Goal: Information Seeking & Learning: Learn about a topic

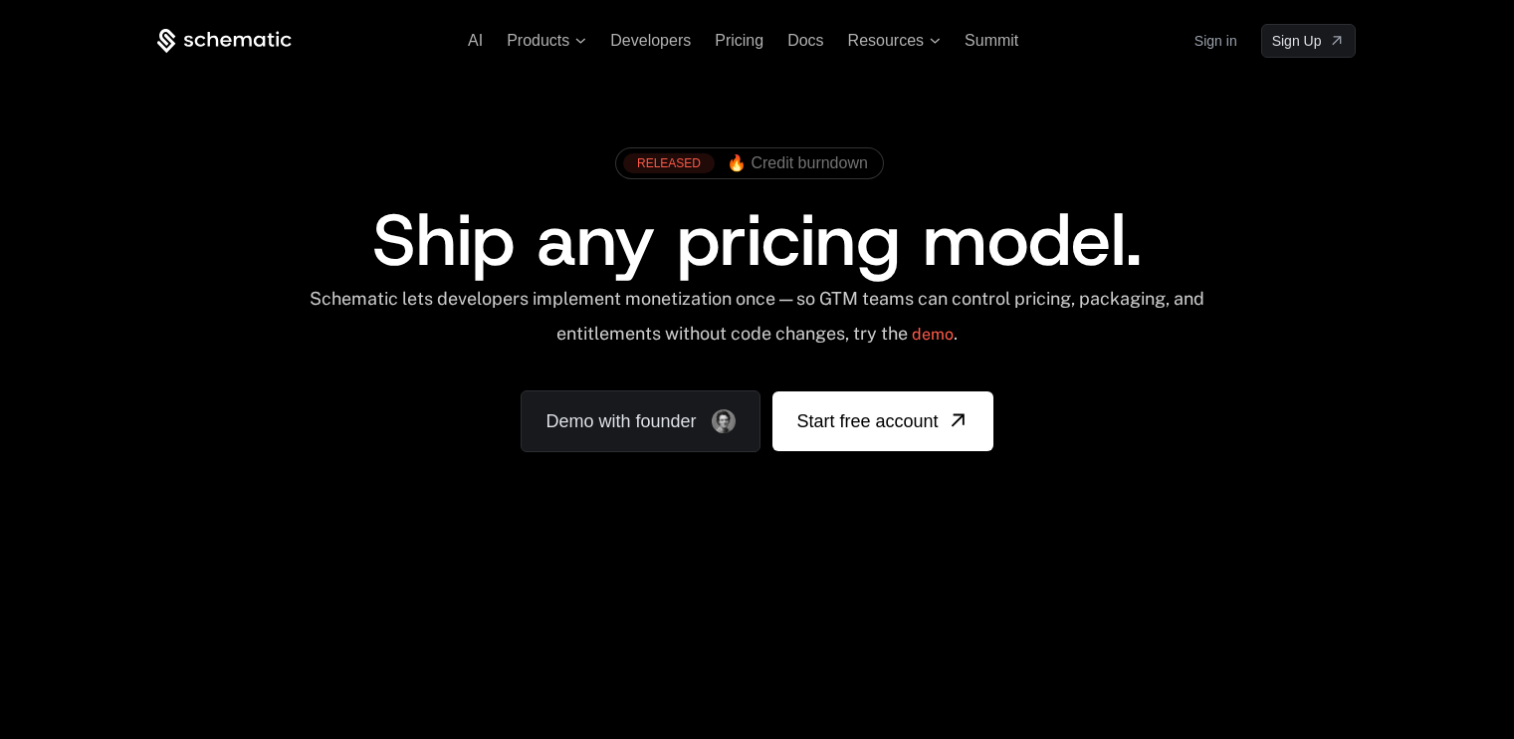
scroll to position [1630, 0]
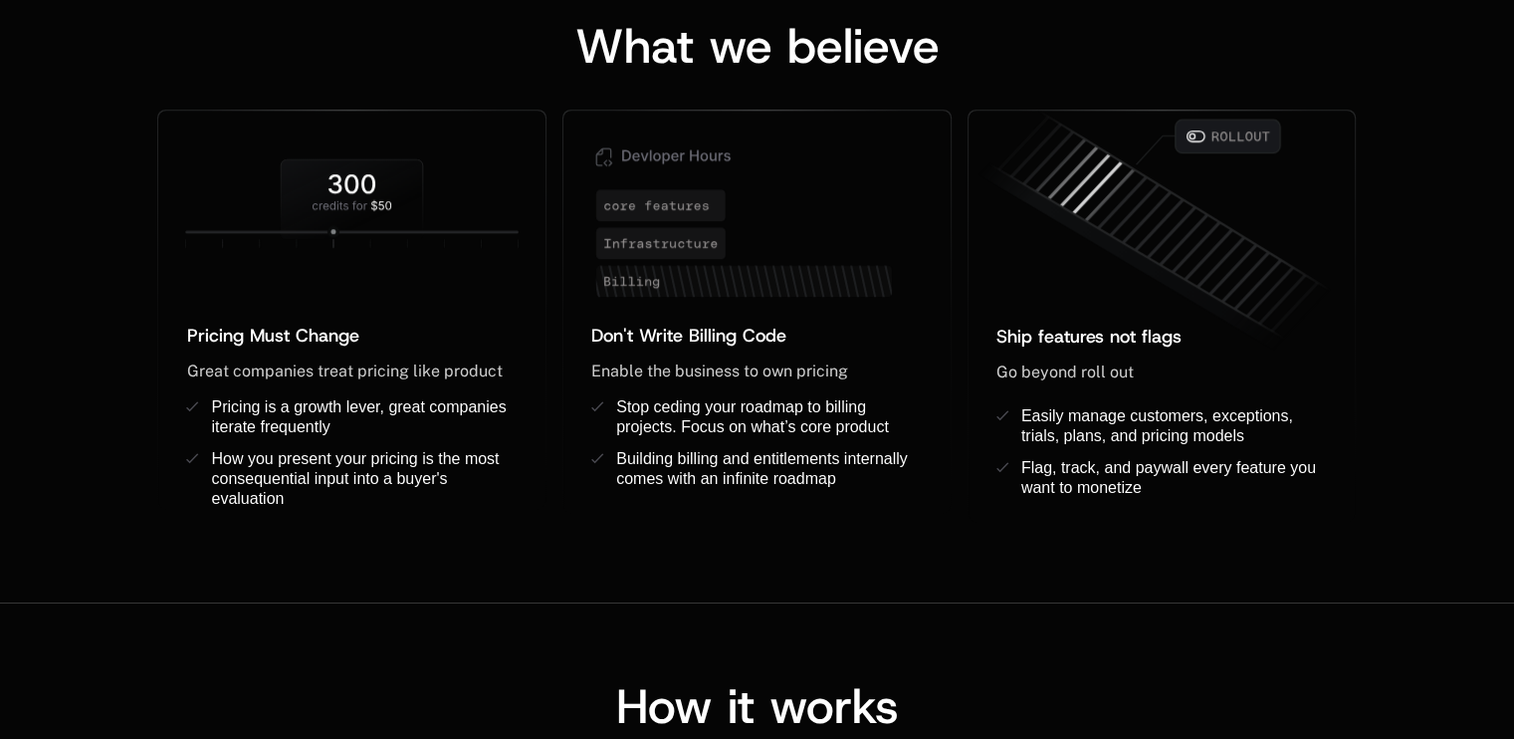
drag, startPoint x: 979, startPoint y: 181, endPoint x: 1007, endPoint y: 173, distance: 29.9
drag, startPoint x: 1007, startPoint y: 173, endPoint x: 1073, endPoint y: 188, distance: 67.4
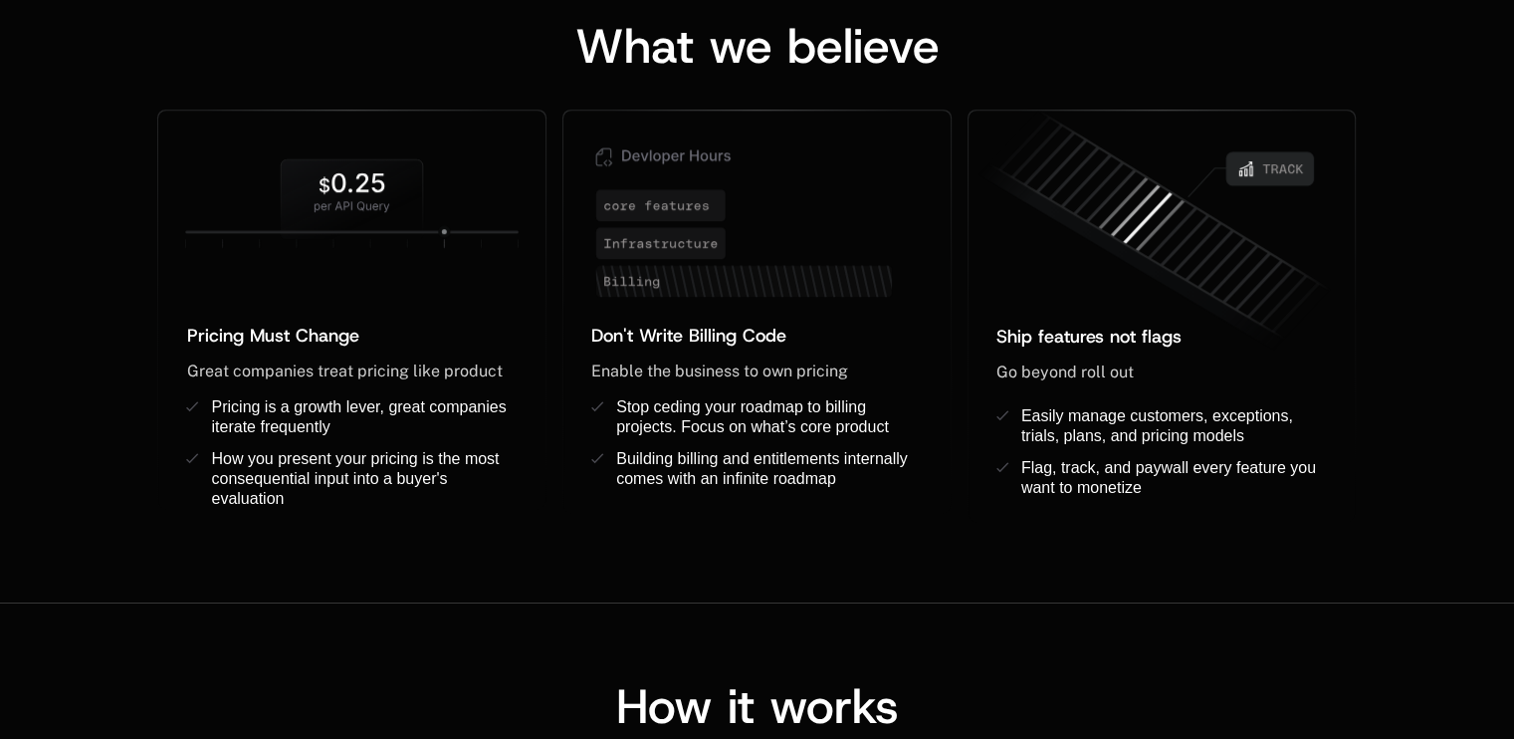
drag, startPoint x: 695, startPoint y: 186, endPoint x: 435, endPoint y: 178, distance: 259.9
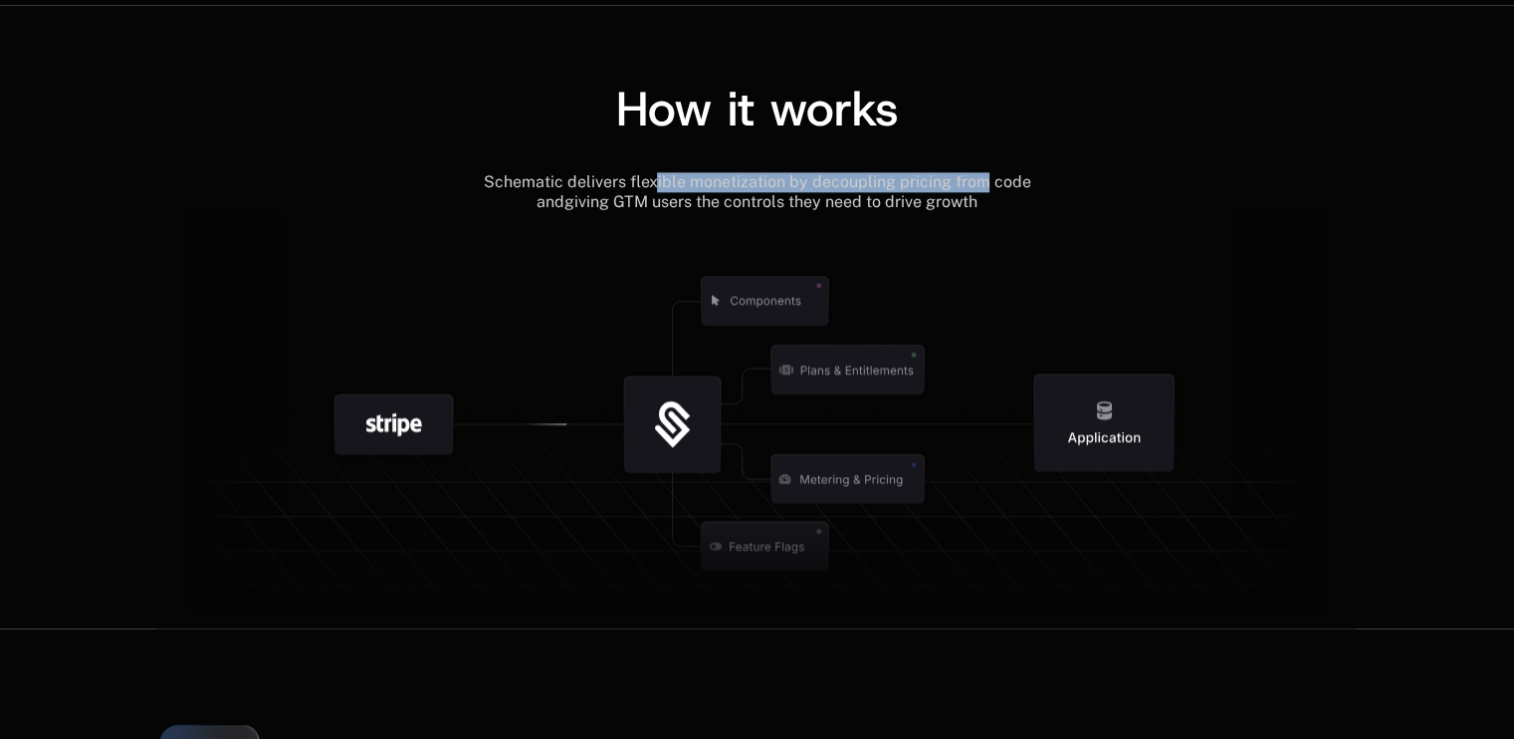
click at [473, 139] on div "How it works" at bounding box center [756, 129] width 1199 height 88
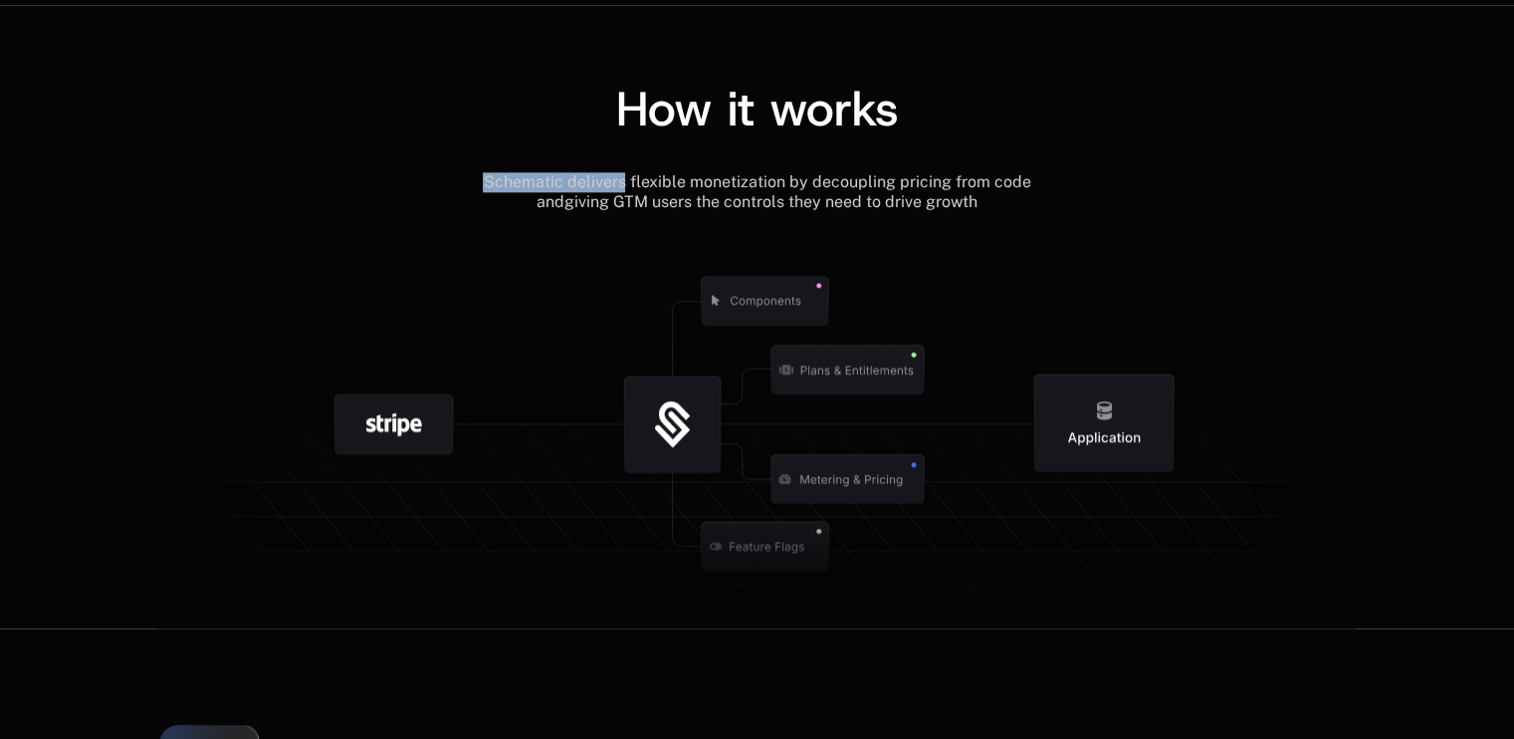
scroll to position [0, 0]
drag, startPoint x: 490, startPoint y: 174, endPoint x: 1047, endPoint y: 174, distance: 557.5
click at [1047, 174] on div "Schematic delivers flexible monetization by decoupling pricing from code and gi…" at bounding box center [756, 192] width 1199 height 40
copy span "Schematic delivers flexible monetization by decoupling pricing from code and"
click at [960, 202] on span "giving GTM users the controls they need to drive growth" at bounding box center [770, 201] width 413 height 19
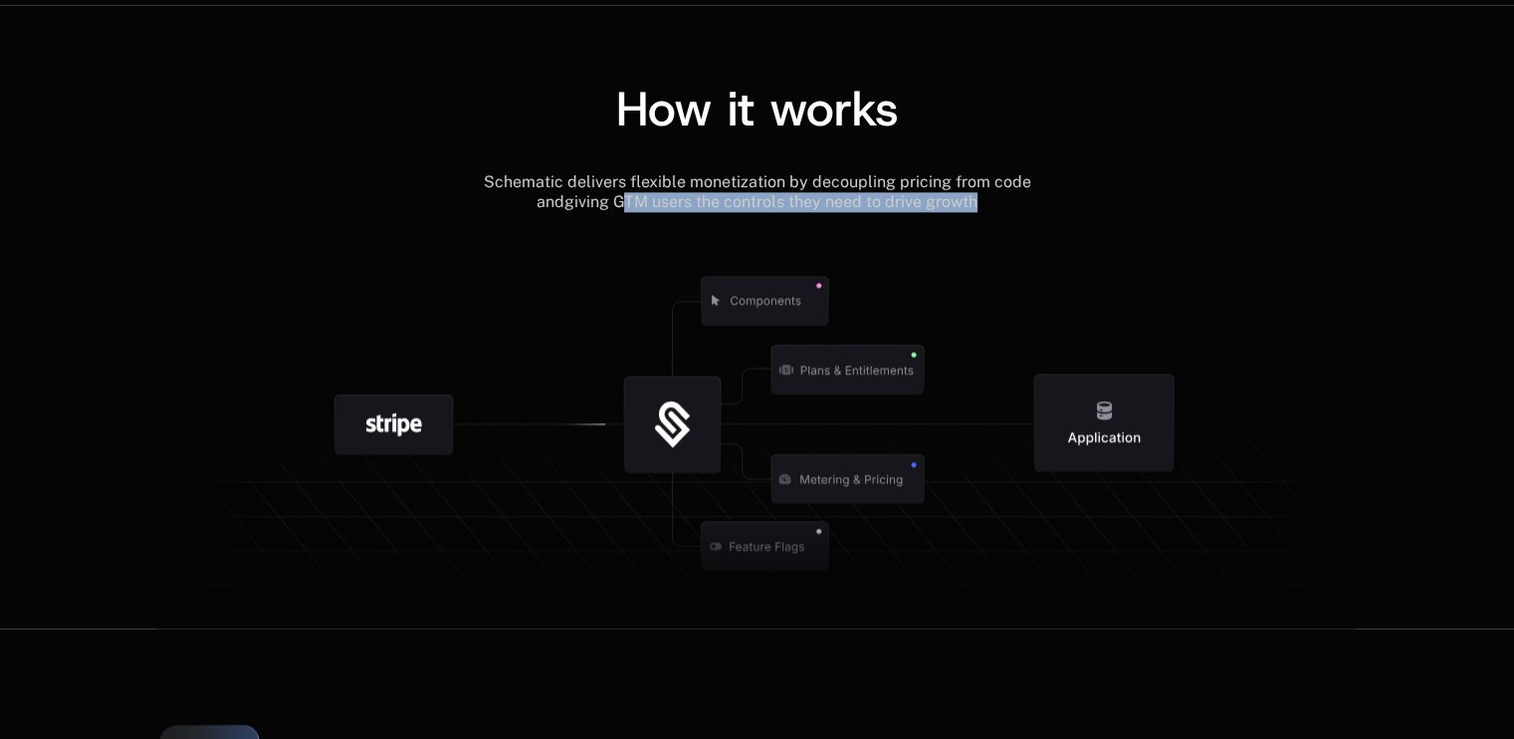
drag, startPoint x: 970, startPoint y: 200, endPoint x: 541, endPoint y: 206, distance: 429.1
click at [541, 206] on div "Schematic delivers flexible monetization by decoupling pricing from code and gi…" at bounding box center [757, 192] width 572 height 40
copy span "giving GTM users the controls they need to drive growth"
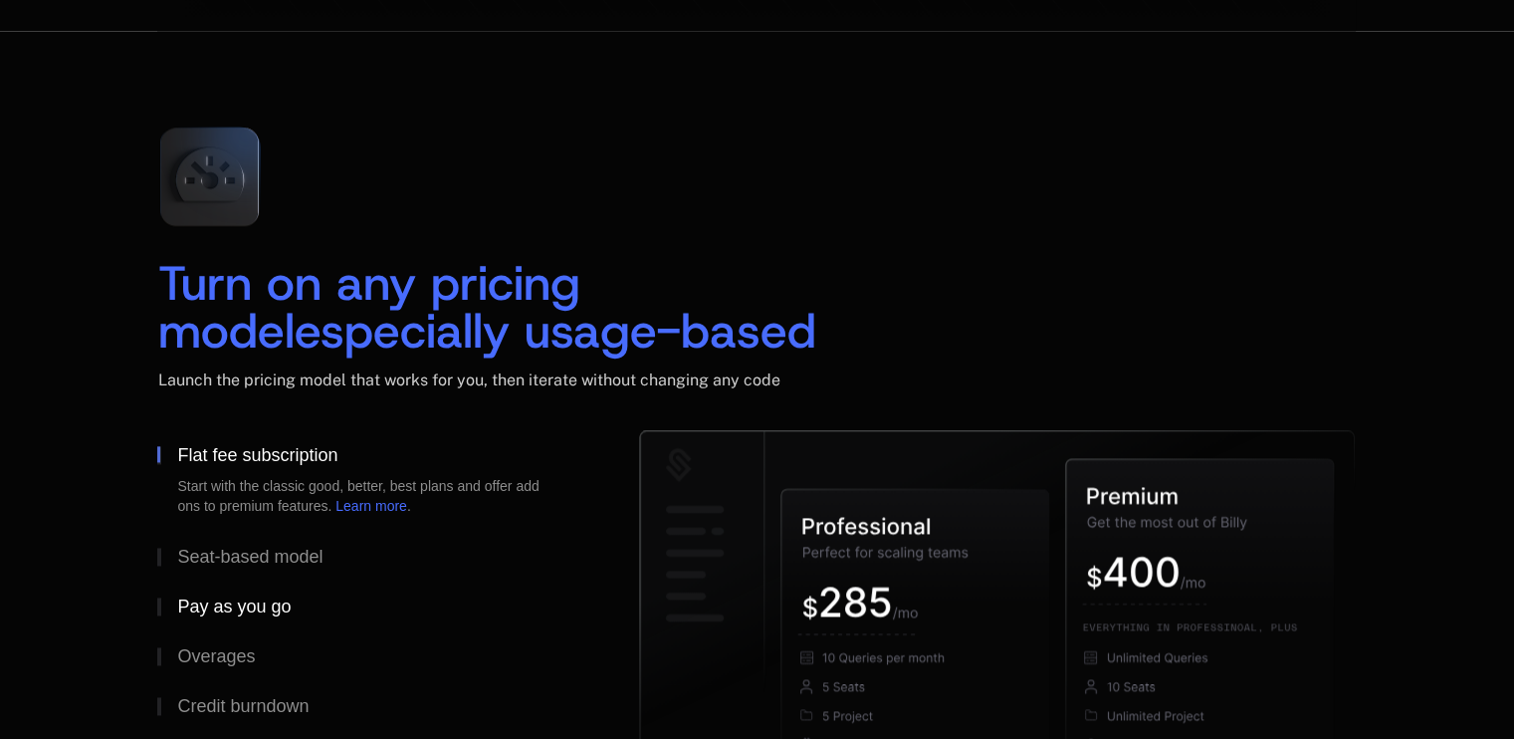
scroll to position [3123, 0]
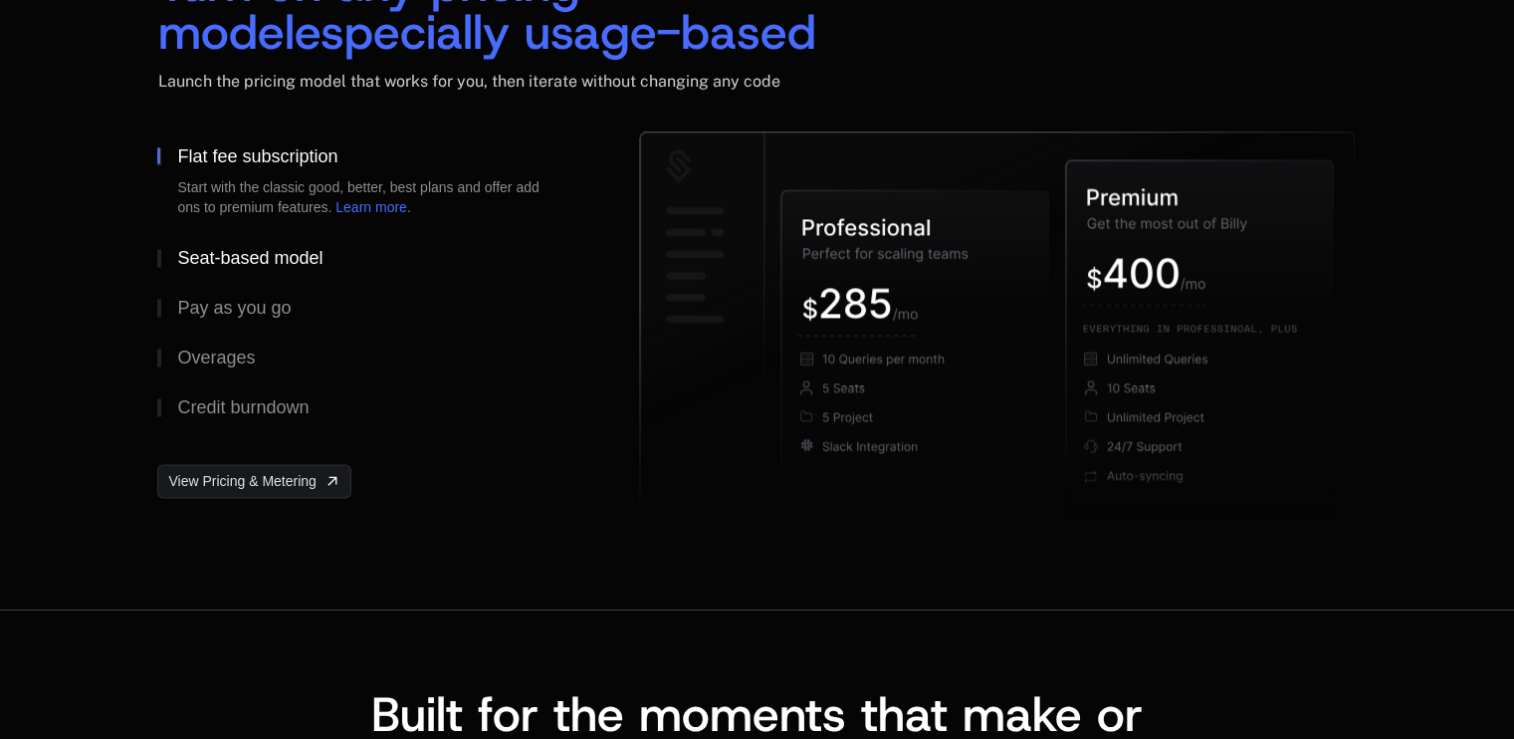
drag, startPoint x: 178, startPoint y: 176, endPoint x: 341, endPoint y: 239, distance: 174.9
click at [330, 234] on div "Flat fee subscription Start with the classic good, better, best plans and offer…" at bounding box center [366, 281] width 418 height 301
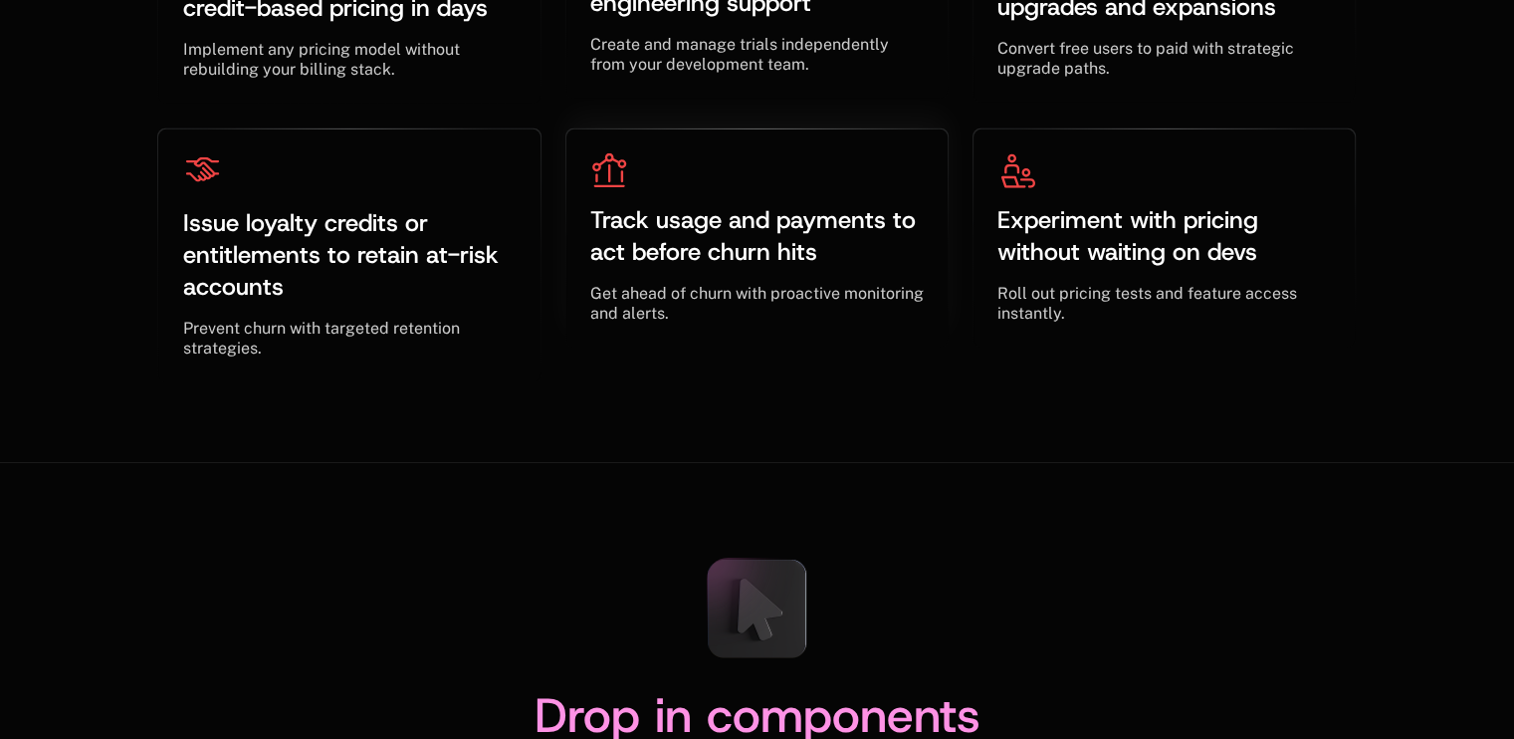
scroll to position [6033, 0]
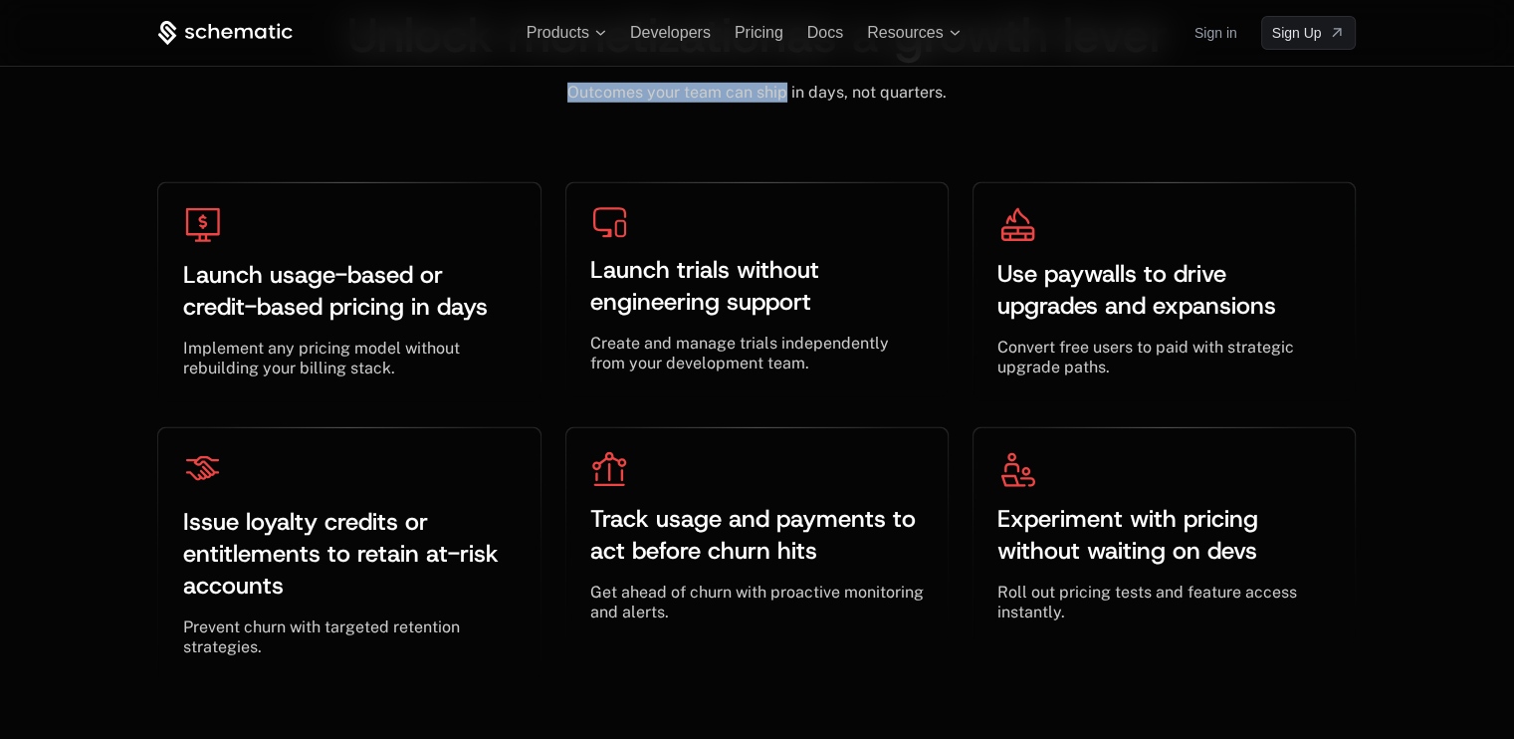
drag, startPoint x: 579, startPoint y: 85, endPoint x: 959, endPoint y: 100, distance: 379.6
click at [960, 98] on div "Outcomes your team can ship in days, not quarters. ﻿" at bounding box center [756, 93] width 1199 height 20
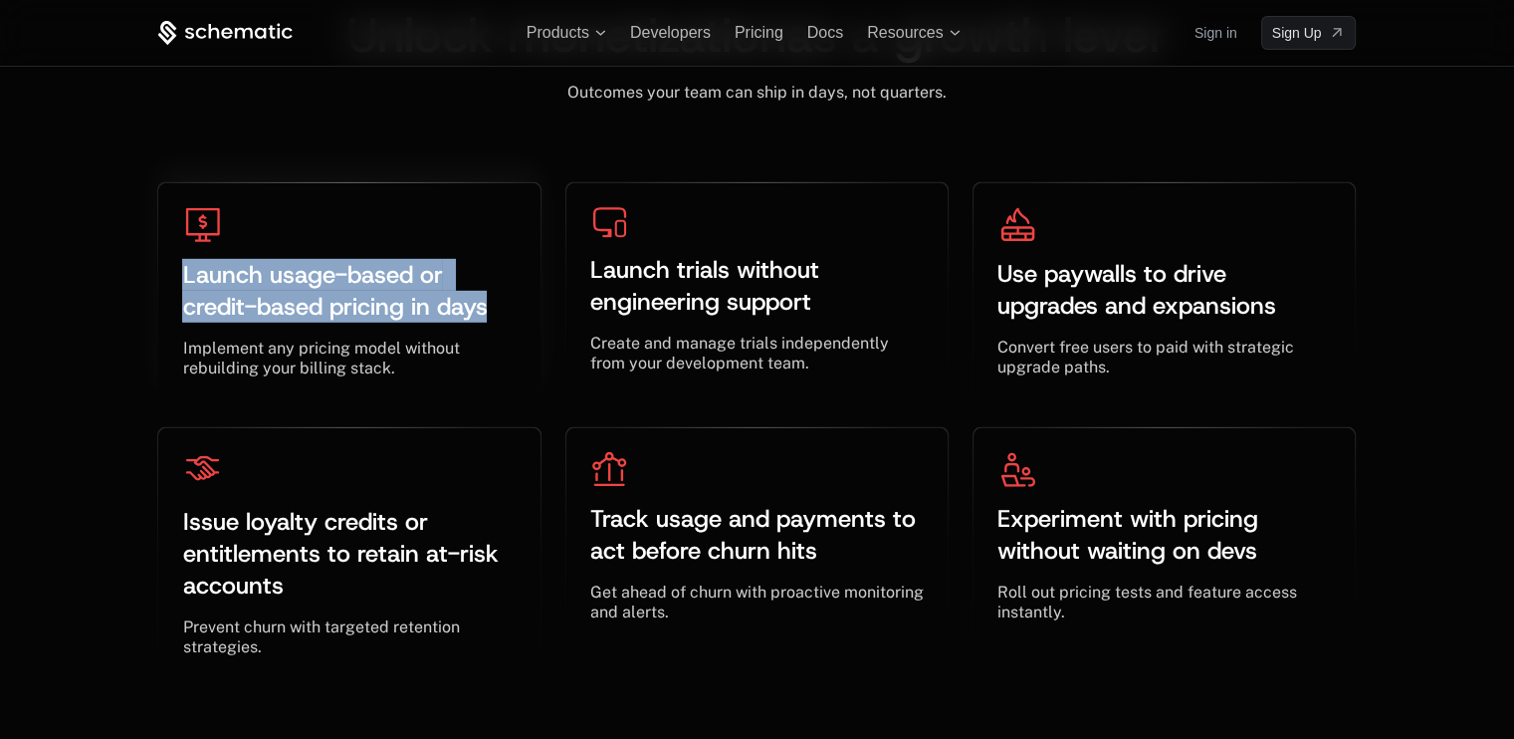
drag, startPoint x: 181, startPoint y: 262, endPoint x: 494, endPoint y: 318, distance: 317.5
click at [494, 318] on div "Launch usage-based or credit-based pricing in days ﻿ ﻿ Implement any pricing mo…" at bounding box center [348, 292] width 381 height 219
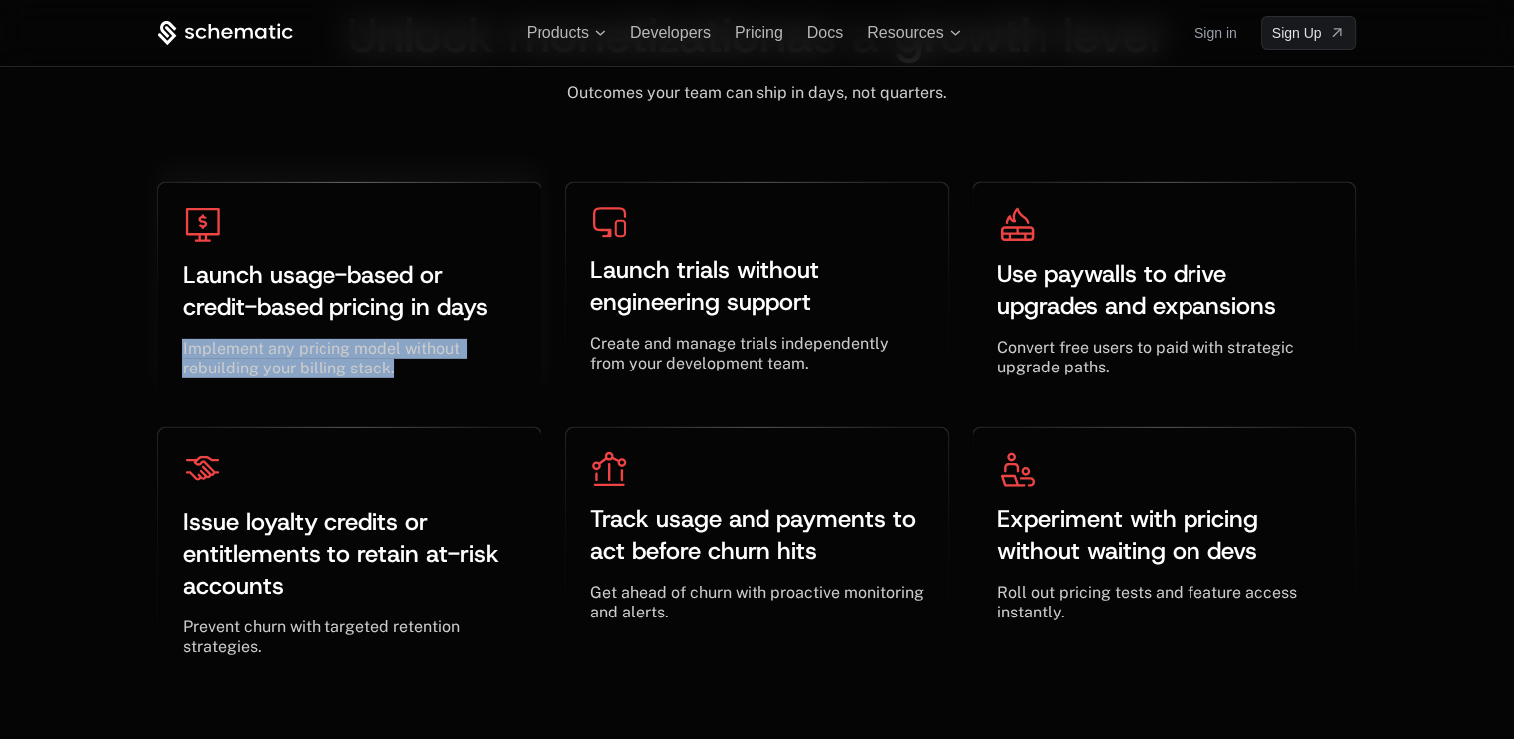
drag, startPoint x: 239, startPoint y: 349, endPoint x: 428, endPoint y: 388, distance: 193.1
click at [428, 388] on div "Launch usage-based or credit-based pricing in days ﻿ ﻿ Implement any pricing mo…" at bounding box center [348, 292] width 381 height 219
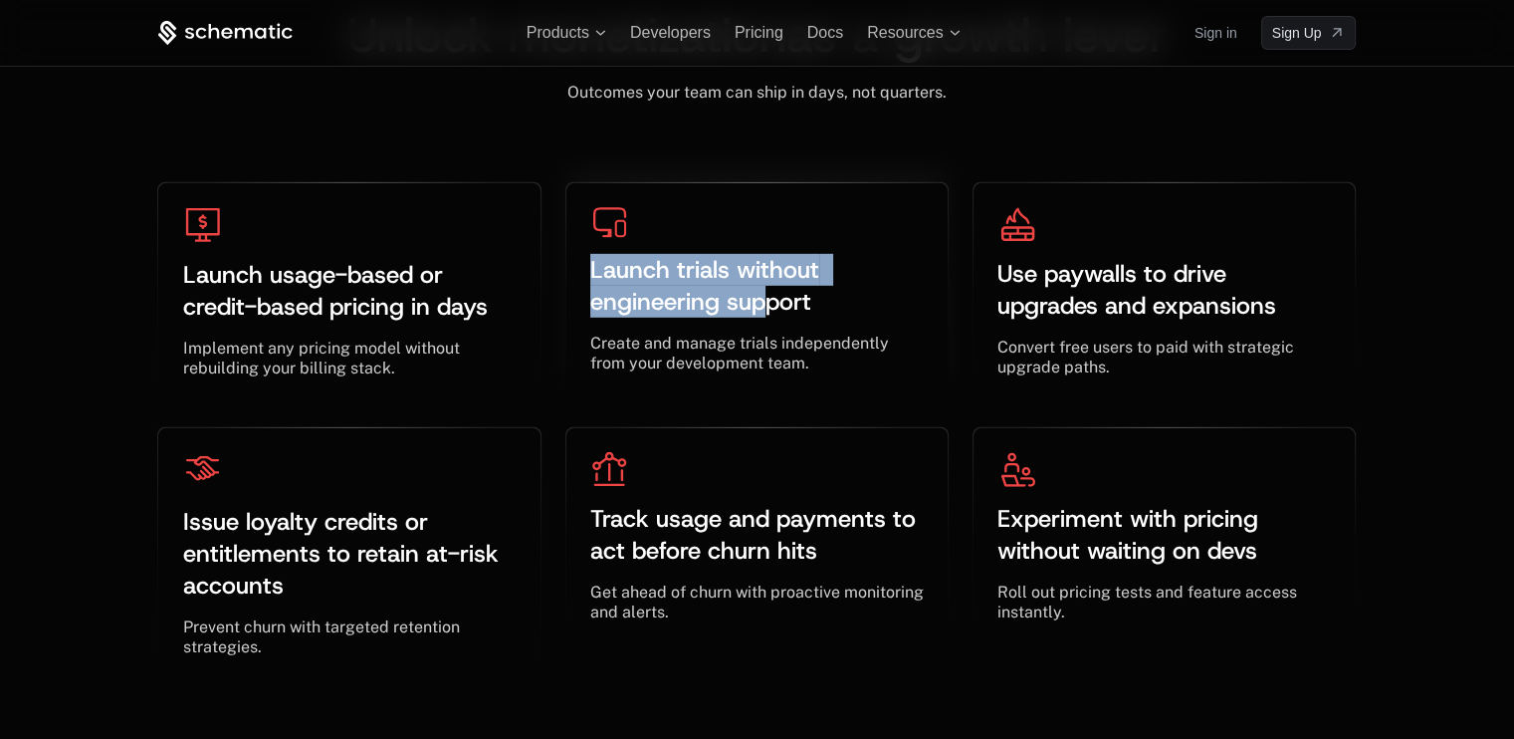
drag, startPoint x: 582, startPoint y: 258, endPoint x: 840, endPoint y: 315, distance: 264.0
click at [840, 315] on div "Launch trials without engineering support ﻿ ﻿ Create and manage trials independ…" at bounding box center [756, 290] width 381 height 214
drag, startPoint x: 606, startPoint y: 337, endPoint x: 912, endPoint y: 382, distance: 308.9
click at [912, 382] on div "Launch trials without engineering support ﻿ ﻿ Create and manage trials independ…" at bounding box center [756, 290] width 381 height 214
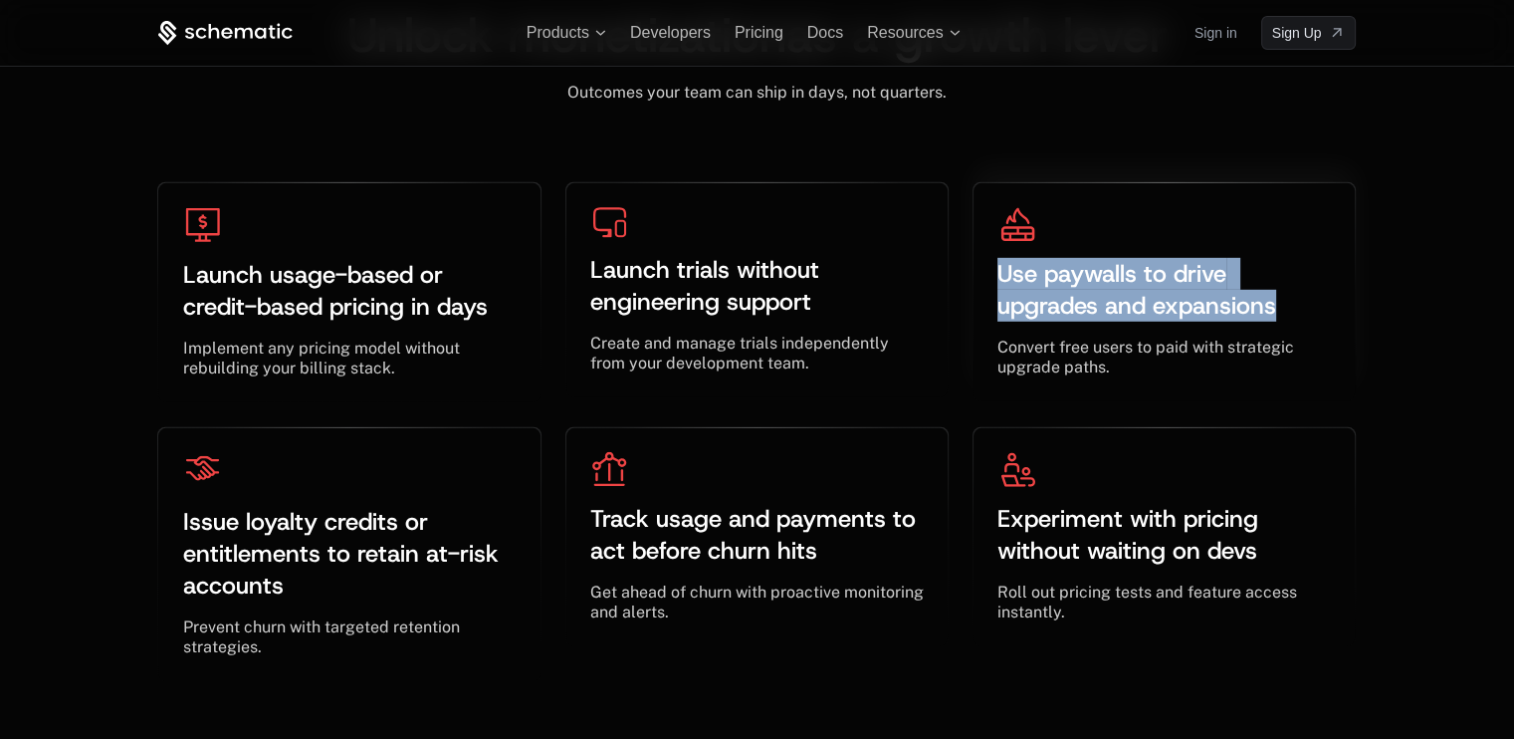
drag, startPoint x: 1027, startPoint y: 263, endPoint x: 1280, endPoint y: 329, distance: 261.2
click at [1280, 329] on div "Use paywalls to drive upgrades and expansions ﻿ ﻿ Convert free users to paid wi…" at bounding box center [1164, 292] width 381 height 218
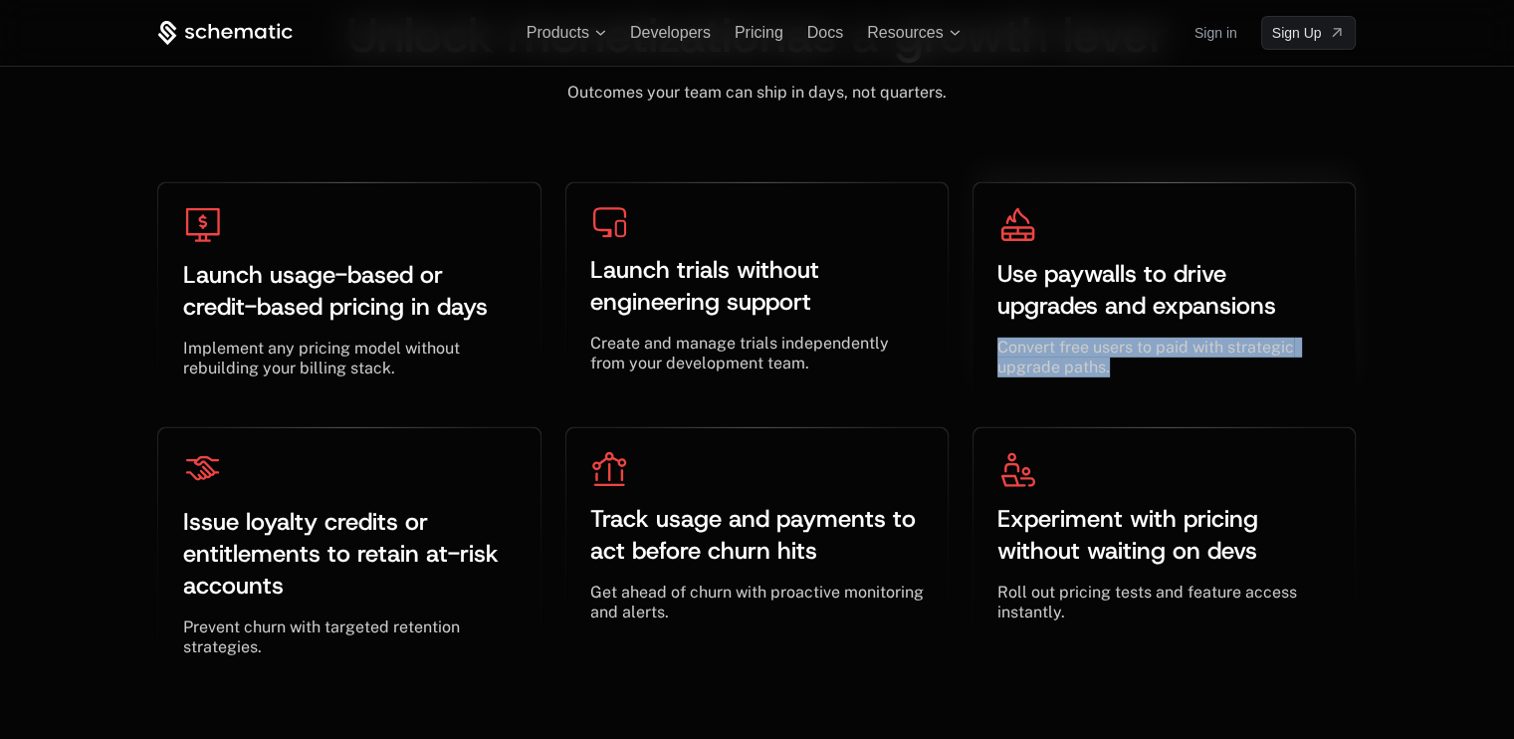
drag, startPoint x: 1060, startPoint y: 363, endPoint x: 1114, endPoint y: 384, distance: 57.7
click at [1114, 384] on div "Use paywalls to drive upgrades and expansions ﻿ ﻿ Convert free users to paid wi…" at bounding box center [1164, 292] width 381 height 218
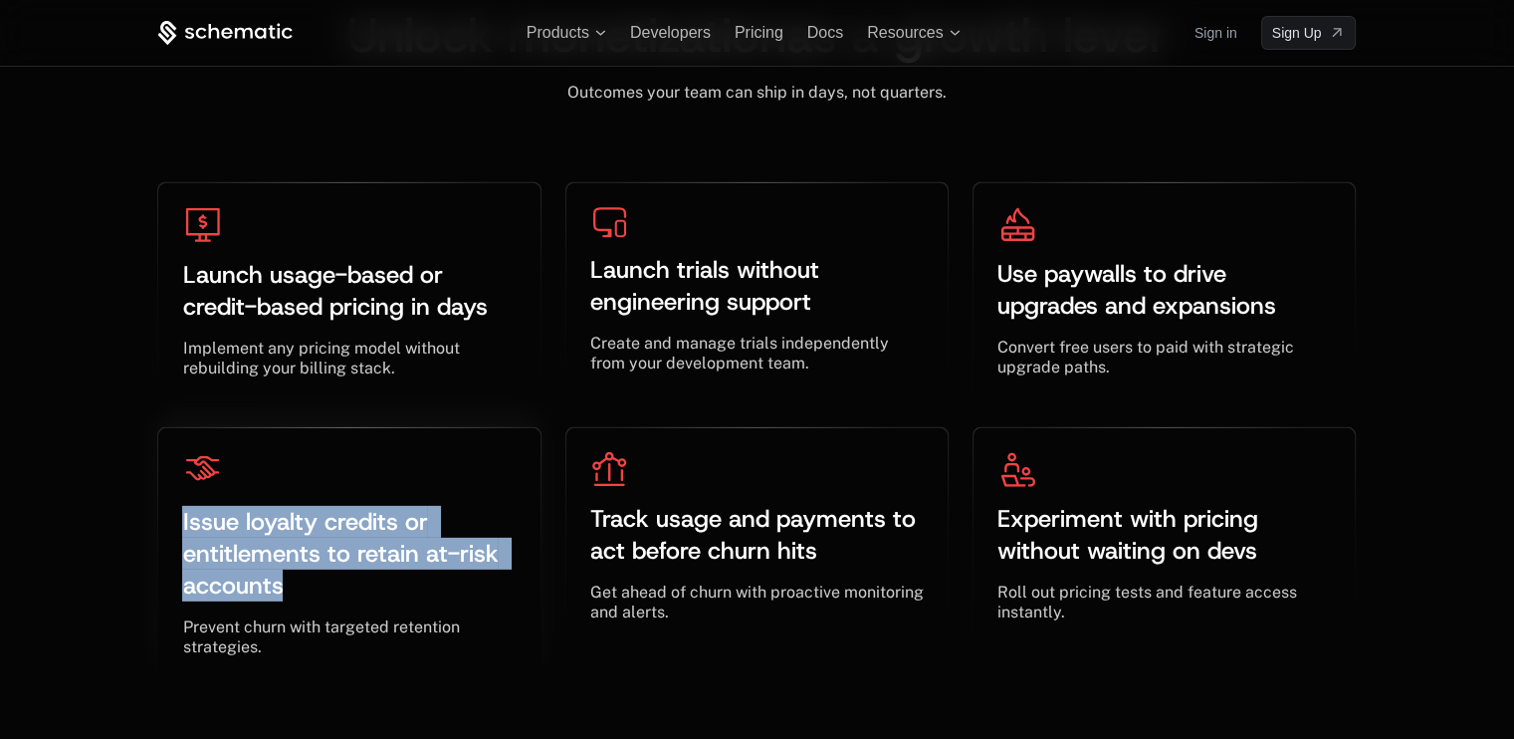
drag, startPoint x: 181, startPoint y: 504, endPoint x: 332, endPoint y: 586, distance: 172.4
click at [313, 588] on div "Issue loyalty credits or entitlements to retain at-risk accounts ﻿ ﻿ Prevent ch…" at bounding box center [348, 554] width 381 height 253
click at [269, 649] on div "Prevent churn with targeted retention strategies. ﻿" at bounding box center [348, 637] width 333 height 40
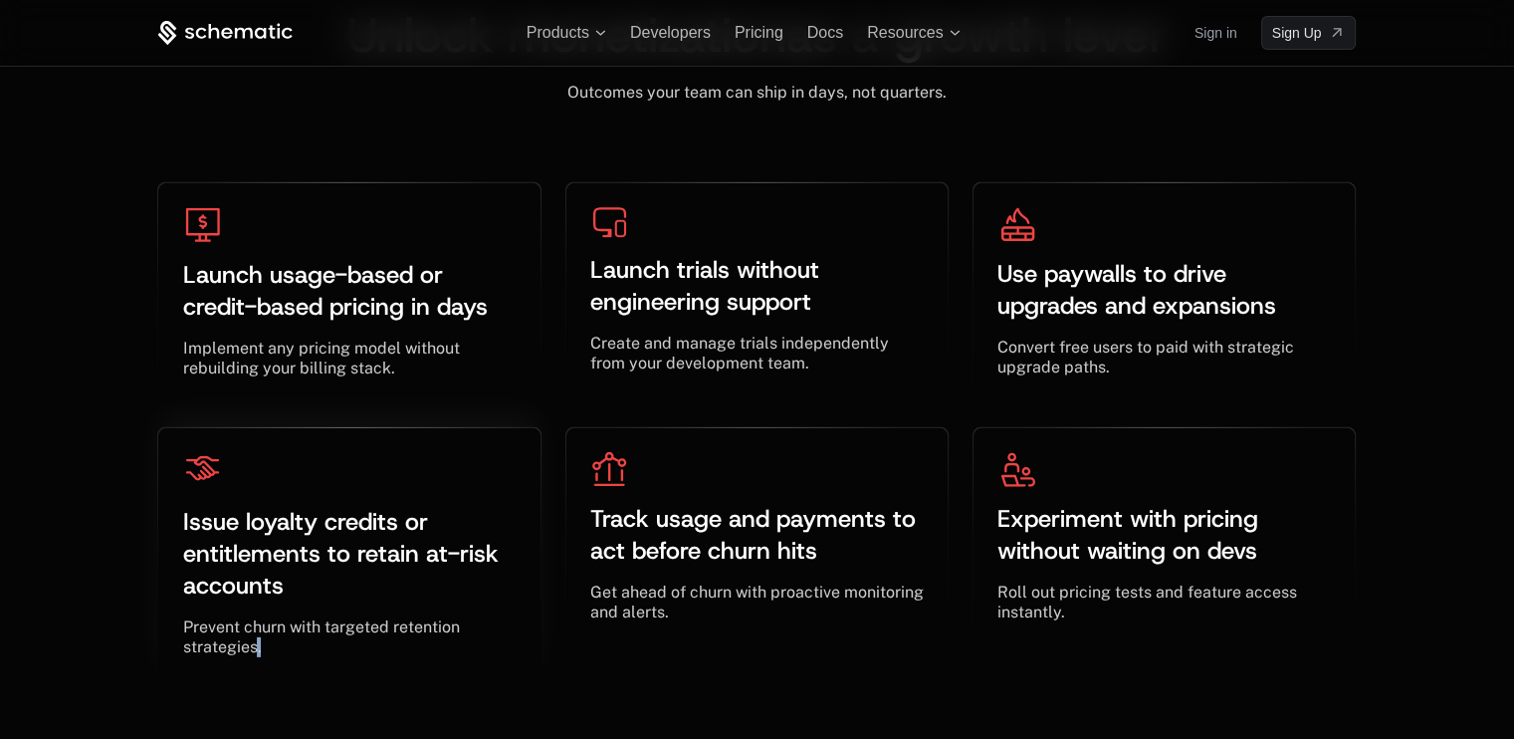
drag, startPoint x: 176, startPoint y: 621, endPoint x: 284, endPoint y: 620, distance: 107.5
click at [171, 620] on div "Issue loyalty credits or entitlements to retain at-risk accounts ﻿ ﻿ Prevent ch…" at bounding box center [348, 554] width 381 height 253
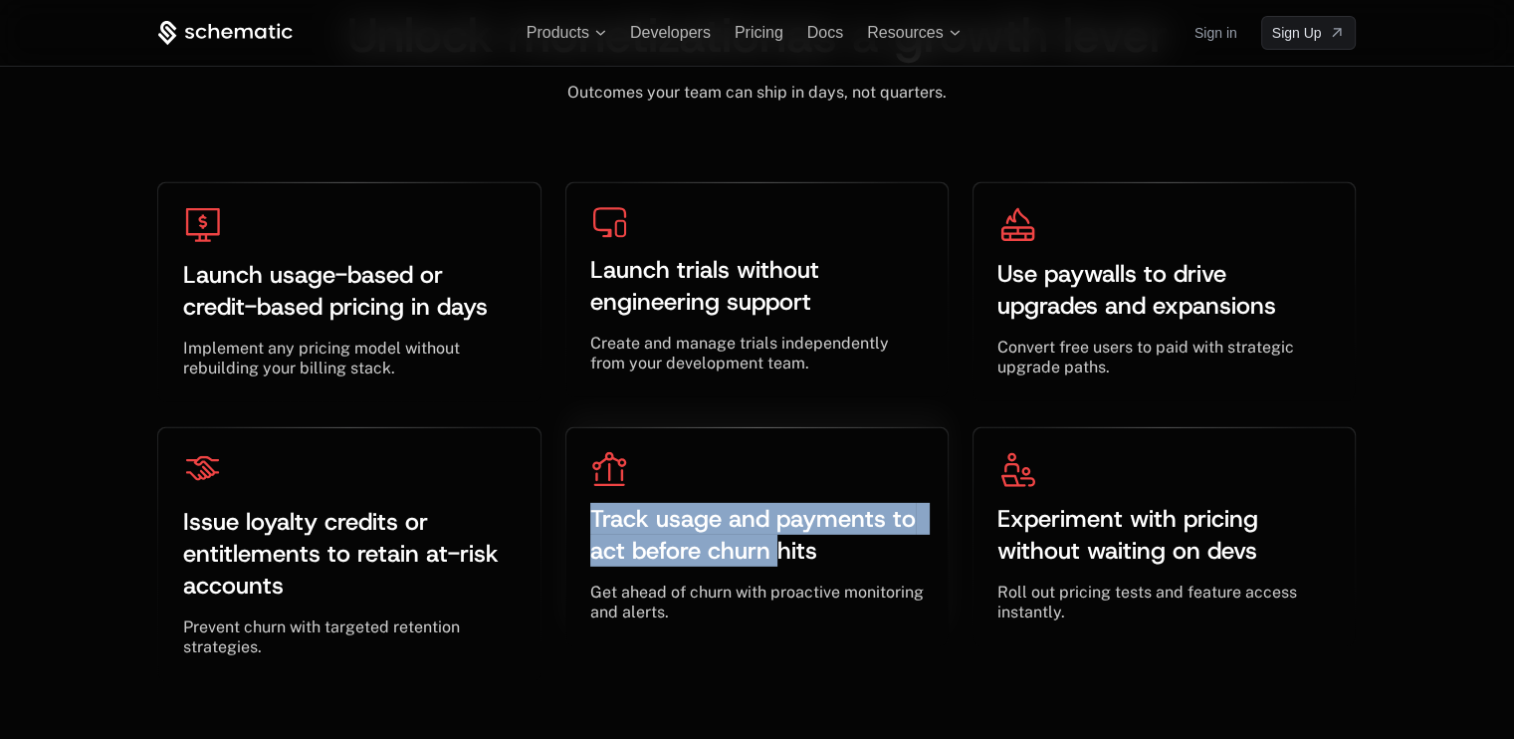
drag, startPoint x: 576, startPoint y: 512, endPoint x: 836, endPoint y: 564, distance: 265.1
click at [836, 564] on div "Track usage and payments to act before churn hits ﻿ ﻿ Get ahead of churn with p…" at bounding box center [756, 537] width 381 height 218
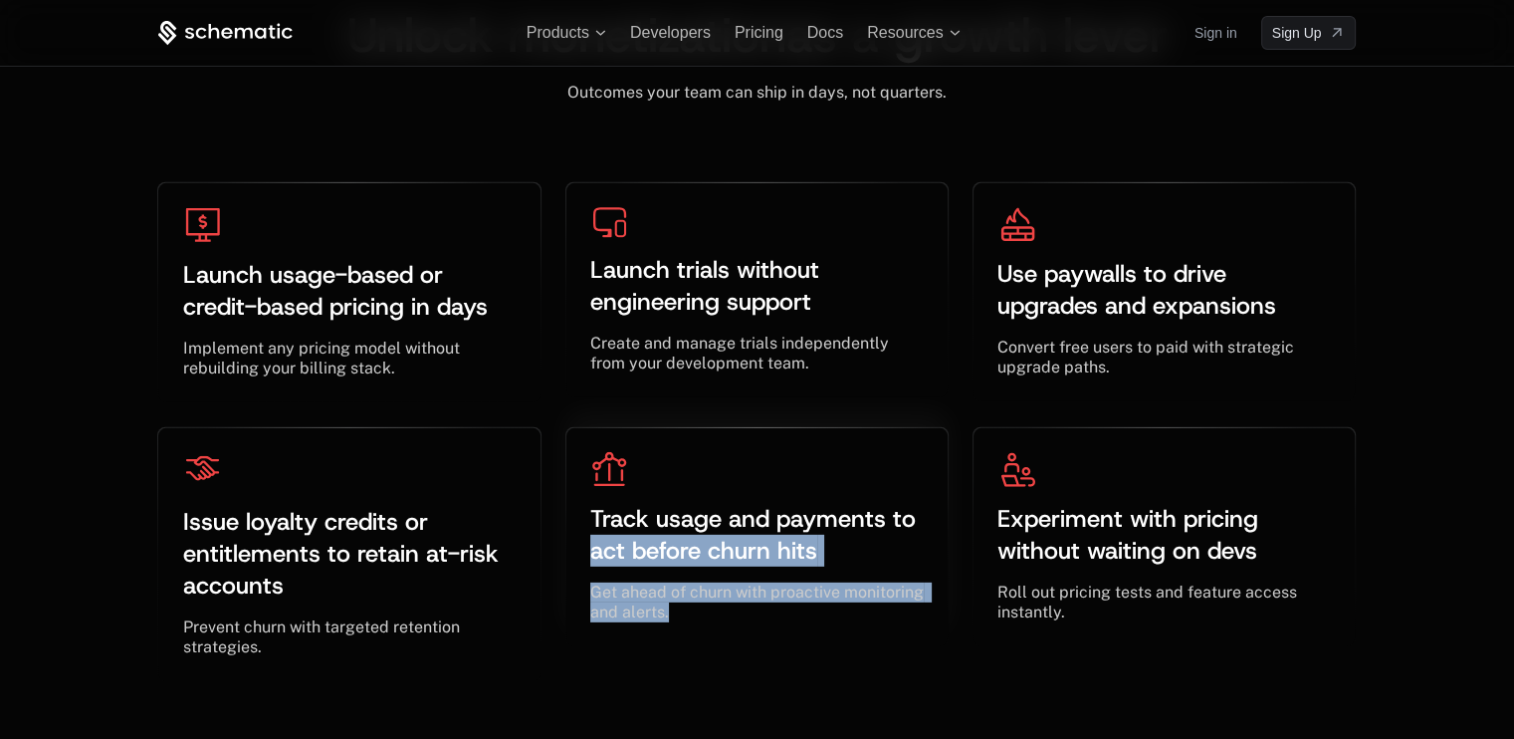
drag, startPoint x: 701, startPoint y: 620, endPoint x: 571, endPoint y: 579, distance: 135.7
click at [571, 579] on div "Track usage and payments to act before churn hits ﻿ ﻿ Get ahead of churn with p…" at bounding box center [756, 537] width 381 height 218
click at [720, 615] on div "Get ahead of churn with proactive monitoring and alerts. ﻿ ﻿" at bounding box center [756, 602] width 333 height 40
drag, startPoint x: 601, startPoint y: 595, endPoint x: 587, endPoint y: 586, distance: 16.6
click at [587, 586] on div "Track usage and payments to act before churn hits ﻿ ﻿ Get ahead of churn with p…" at bounding box center [756, 537] width 381 height 218
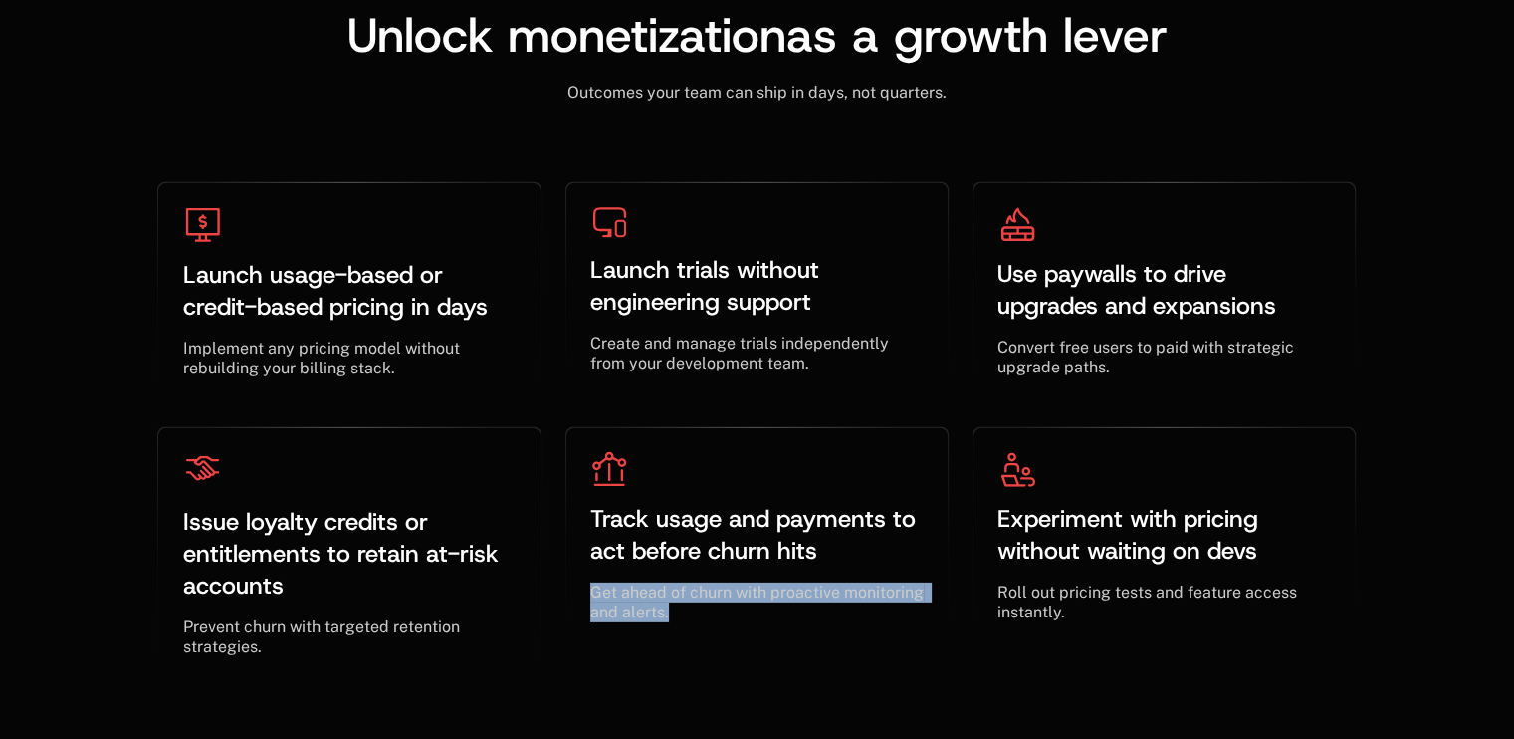
scroll to position [6331, 0]
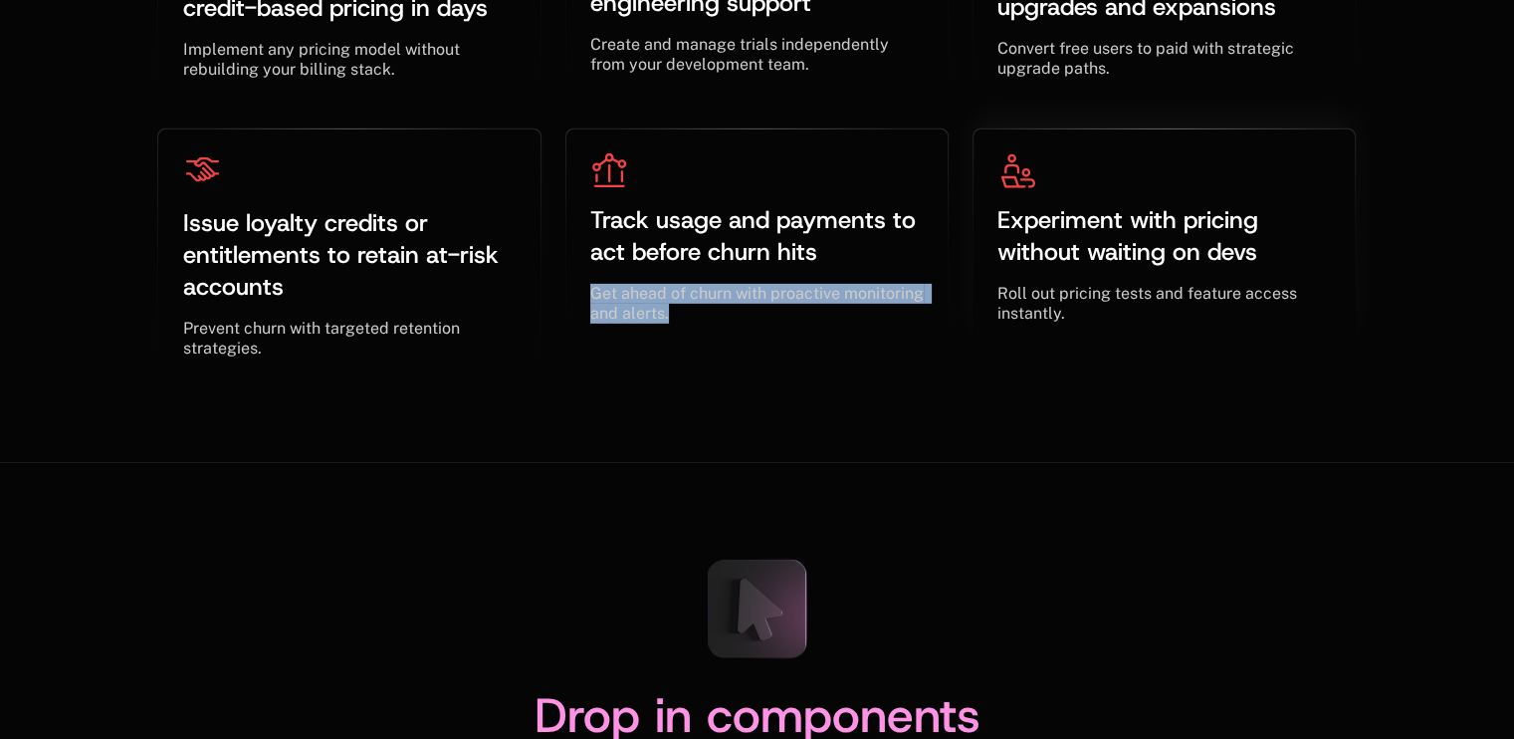
click at [991, 214] on div "Experiment with pricing without waiting on devs ﻿ ﻿ Roll out pricing tests and …" at bounding box center [1164, 238] width 381 height 218
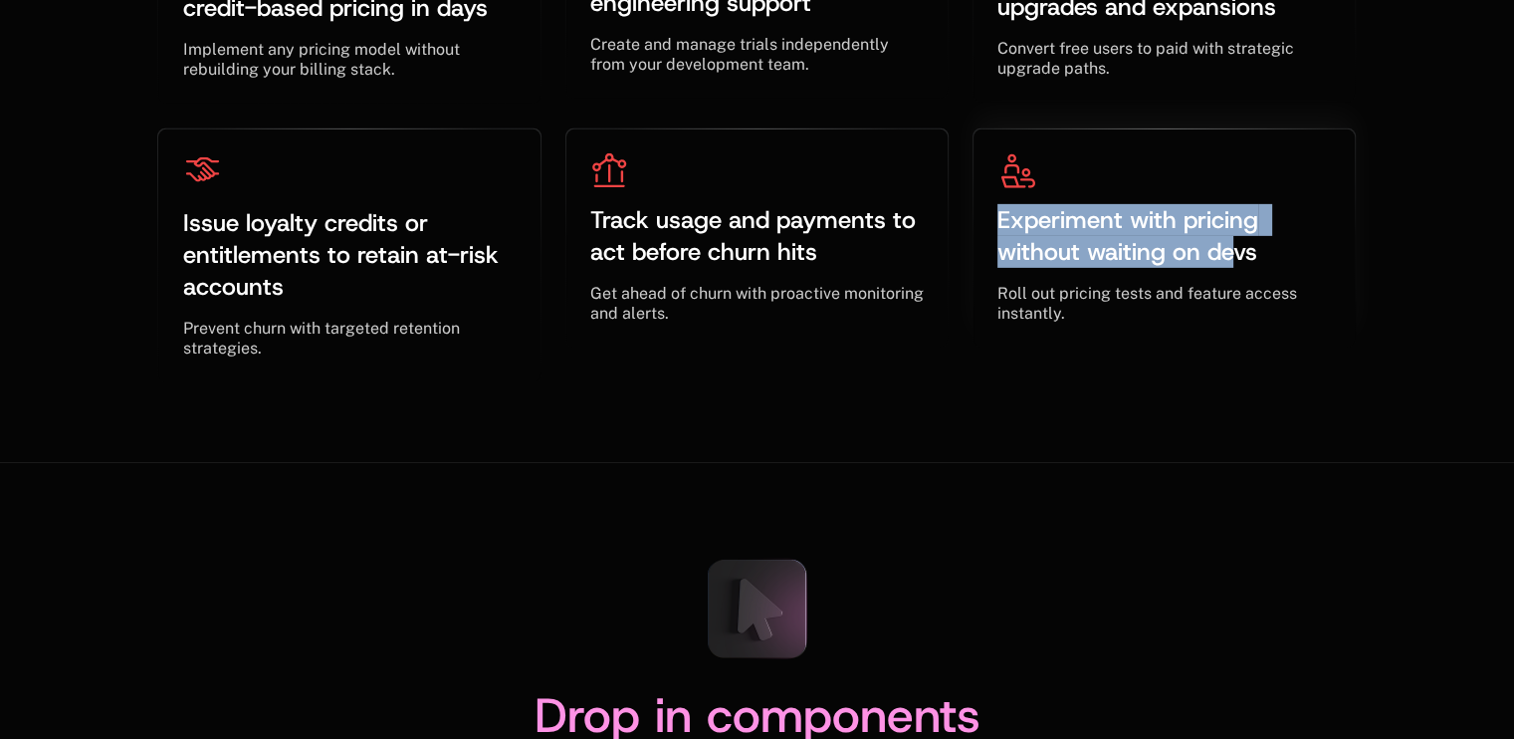
drag, startPoint x: 983, startPoint y: 208, endPoint x: 1263, endPoint y: 267, distance: 286.8
click at [1277, 258] on div "Experiment with pricing without waiting on devs ﻿ ﻿ Roll out pricing tests and …" at bounding box center [1164, 238] width 381 height 218
copy span "Experiment with pricing without waiting on de"
click at [1063, 443] on div "AI Products Developers Pricing Docs Resources Summit Sign in Sign Up RELEASED 🔥…" at bounding box center [757, 192] width 1514 height 13046
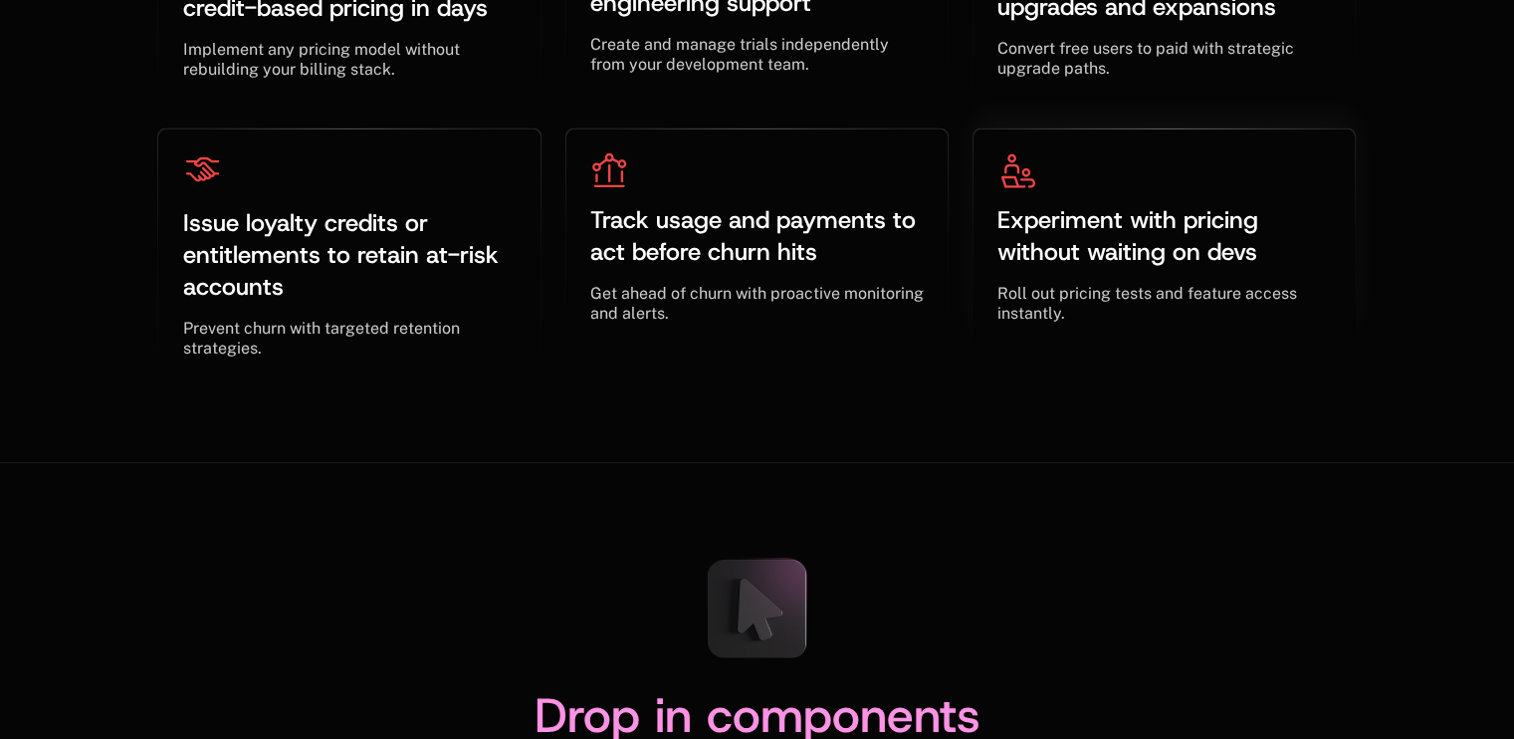
drag, startPoint x: 988, startPoint y: 284, endPoint x: 1092, endPoint y: 339, distance: 118.5
click at [1092, 339] on div "Experiment with pricing without waiting on devs ﻿ ﻿ Roll out pricing tests and …" at bounding box center [1164, 238] width 381 height 218
copy span "Roll out pricing tests and feature access instantly."
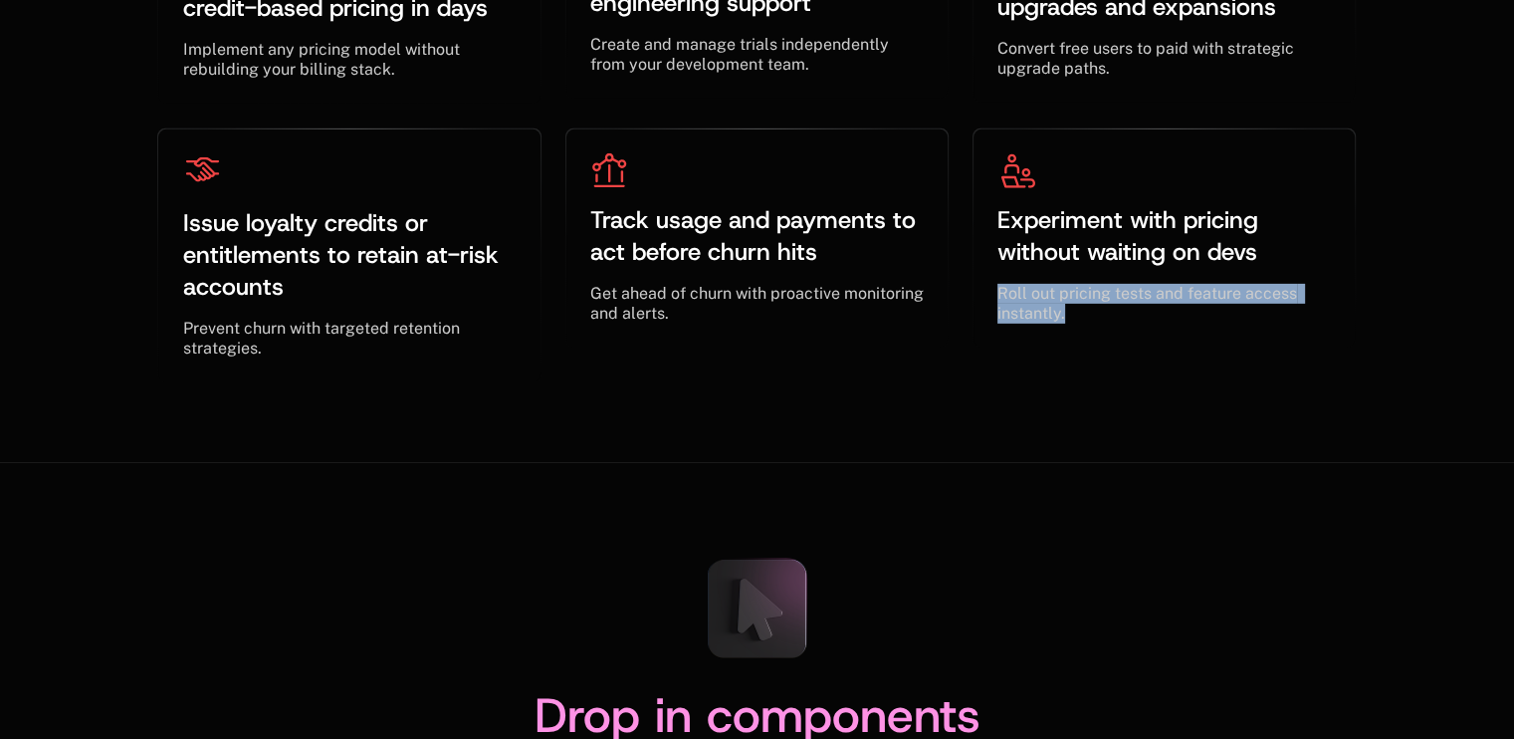
scroll to position [6929, 0]
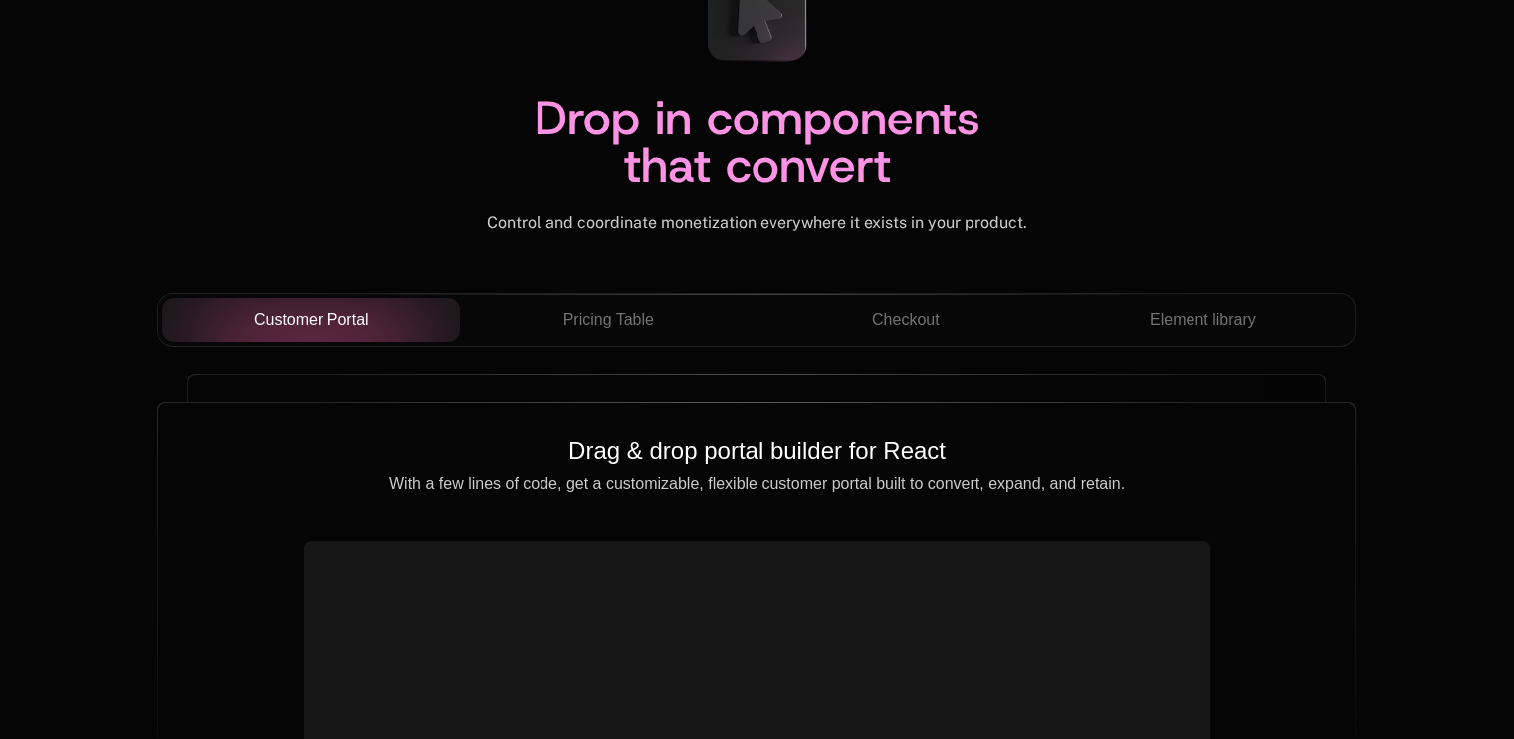
drag, startPoint x: 465, startPoint y: 210, endPoint x: 1053, endPoint y: 227, distance: 588.6
click at [1053, 227] on div "Control and coordinate monetization everywhere it exists in your product. ﻿" at bounding box center [756, 223] width 1199 height 20
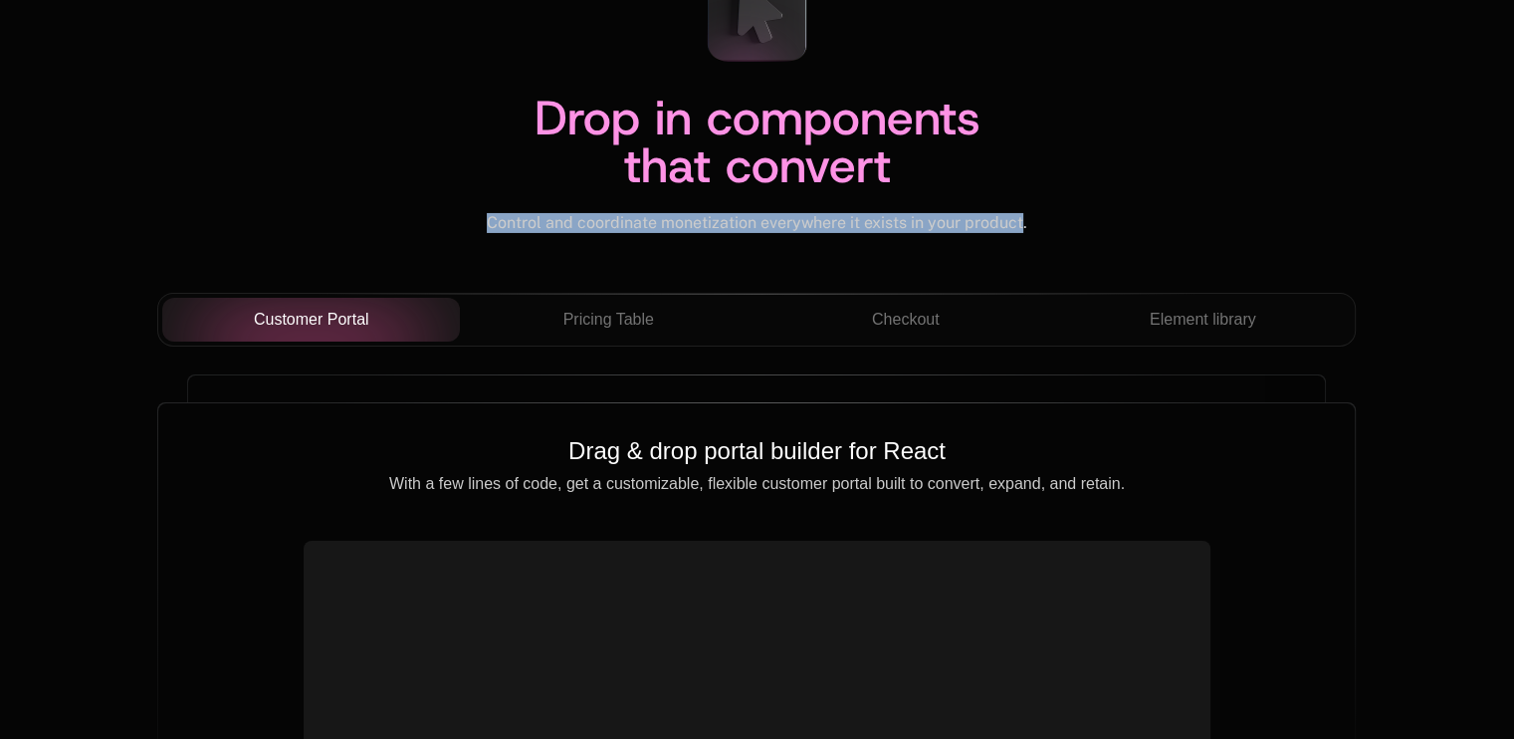
drag, startPoint x: 1021, startPoint y: 222, endPoint x: 487, endPoint y: 219, distance: 534.6
click at [487, 219] on span "Control and coordinate monetization everywhere it exists in your product." at bounding box center [757, 222] width 541 height 19
copy span "Control and coordinate monetization everywhere it exists in your product"
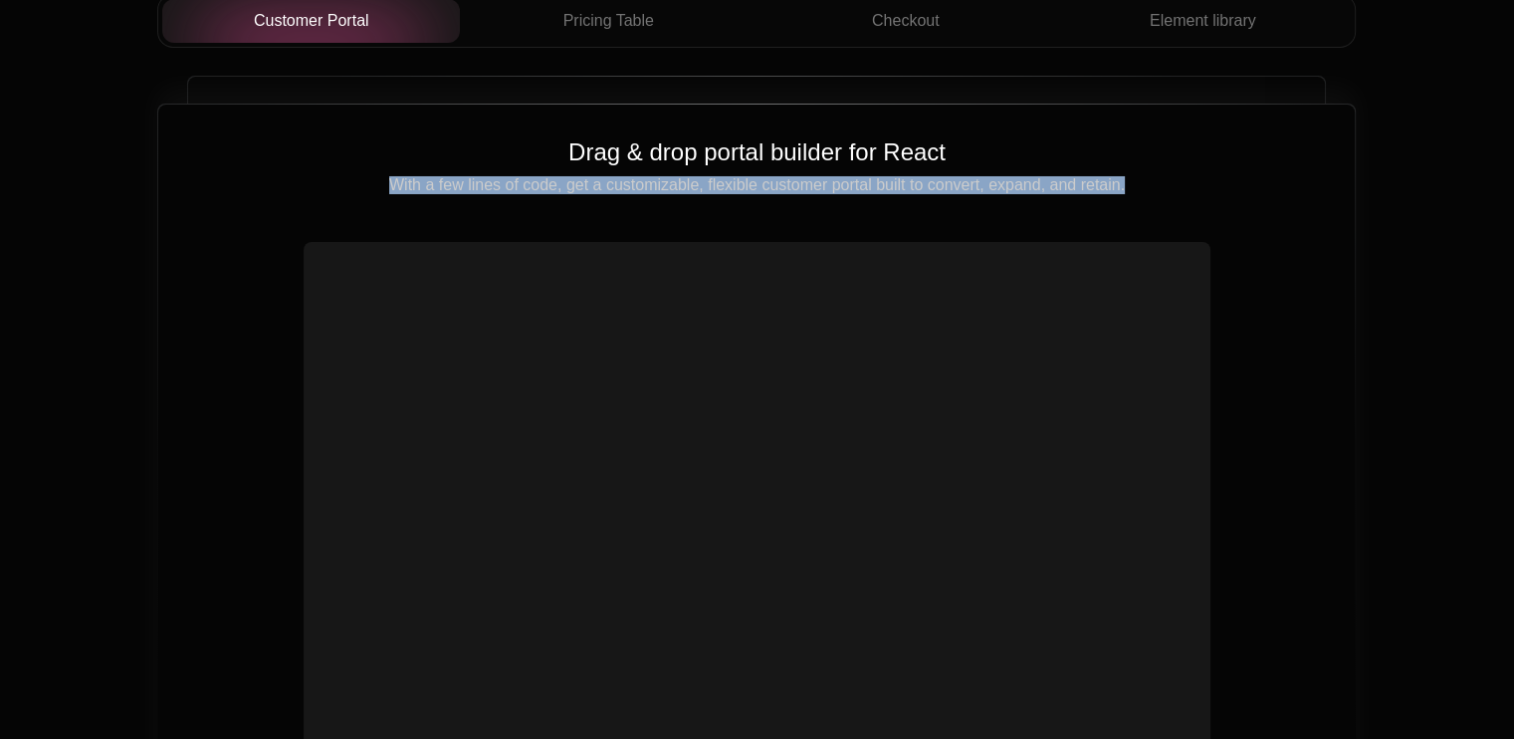
drag, startPoint x: 382, startPoint y: 176, endPoint x: 1134, endPoint y: 186, distance: 751.7
click at [1134, 186] on p "With a few lines of code, get a customizable, flexible customer portal built to…" at bounding box center [756, 185] width 1133 height 18
copy p "With a few lines of code, get a customizable, flexible customer portal built to…"
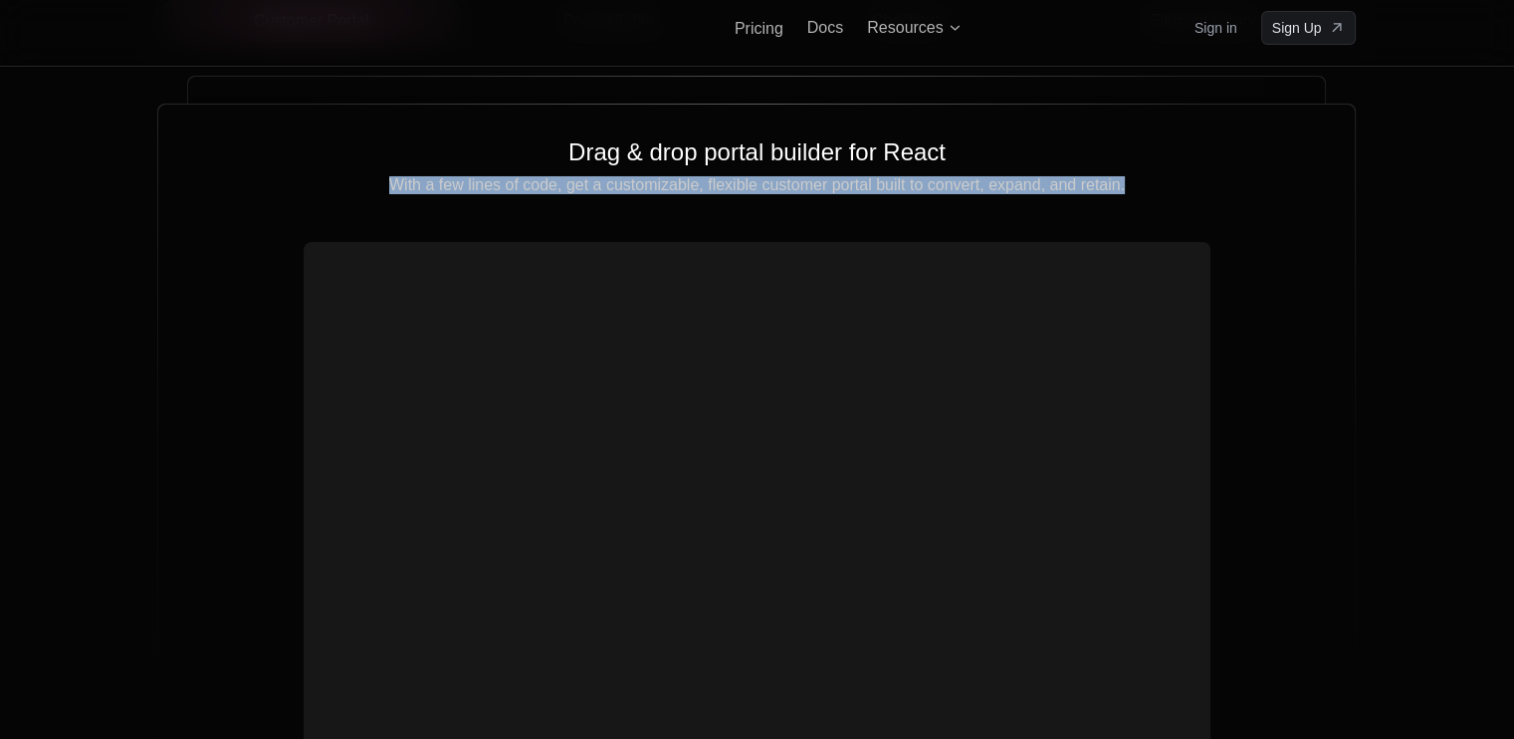
click at [1458, 363] on div "Drop in components that convert Control and coordinate monetization everywhere …" at bounding box center [757, 226] width 1514 height 1318
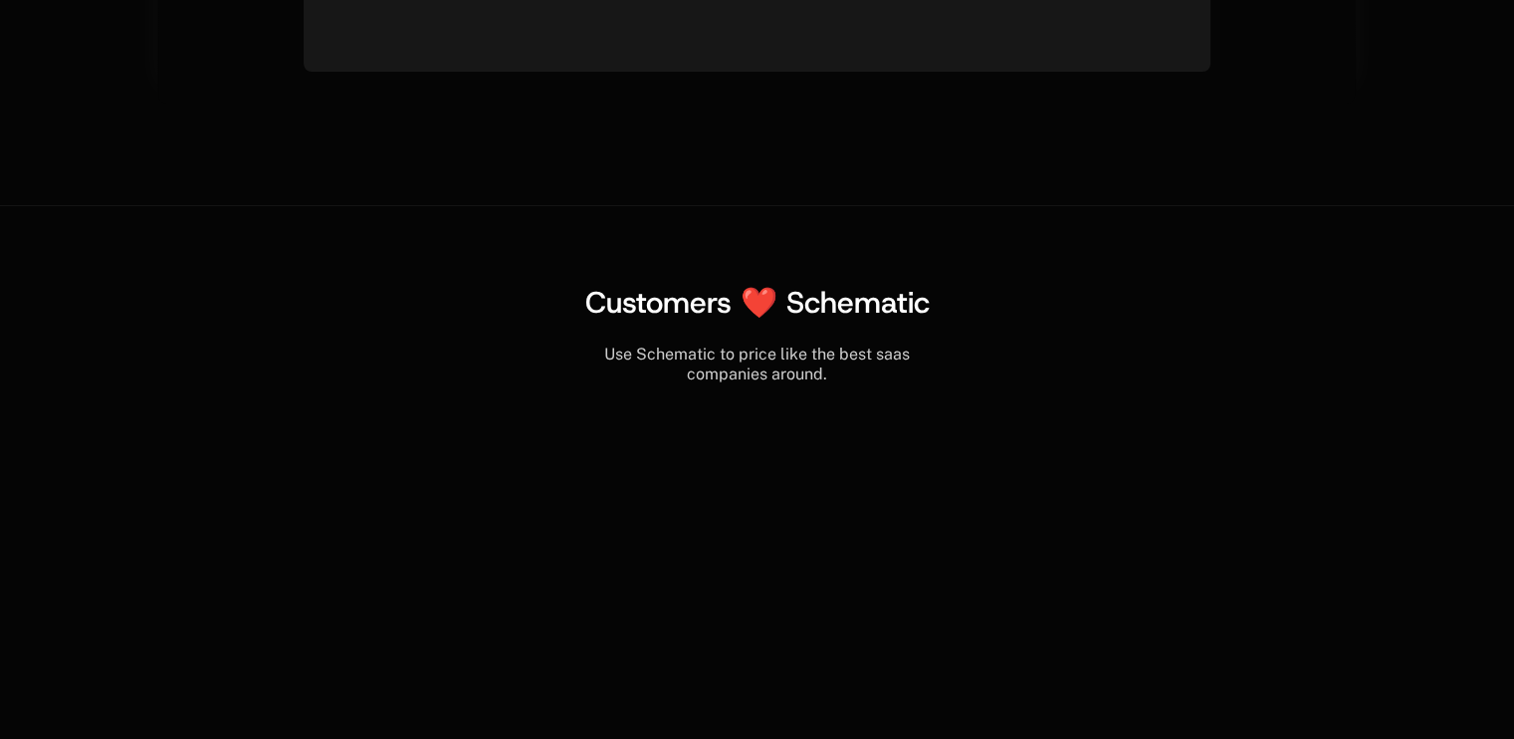
scroll to position [7310, 0]
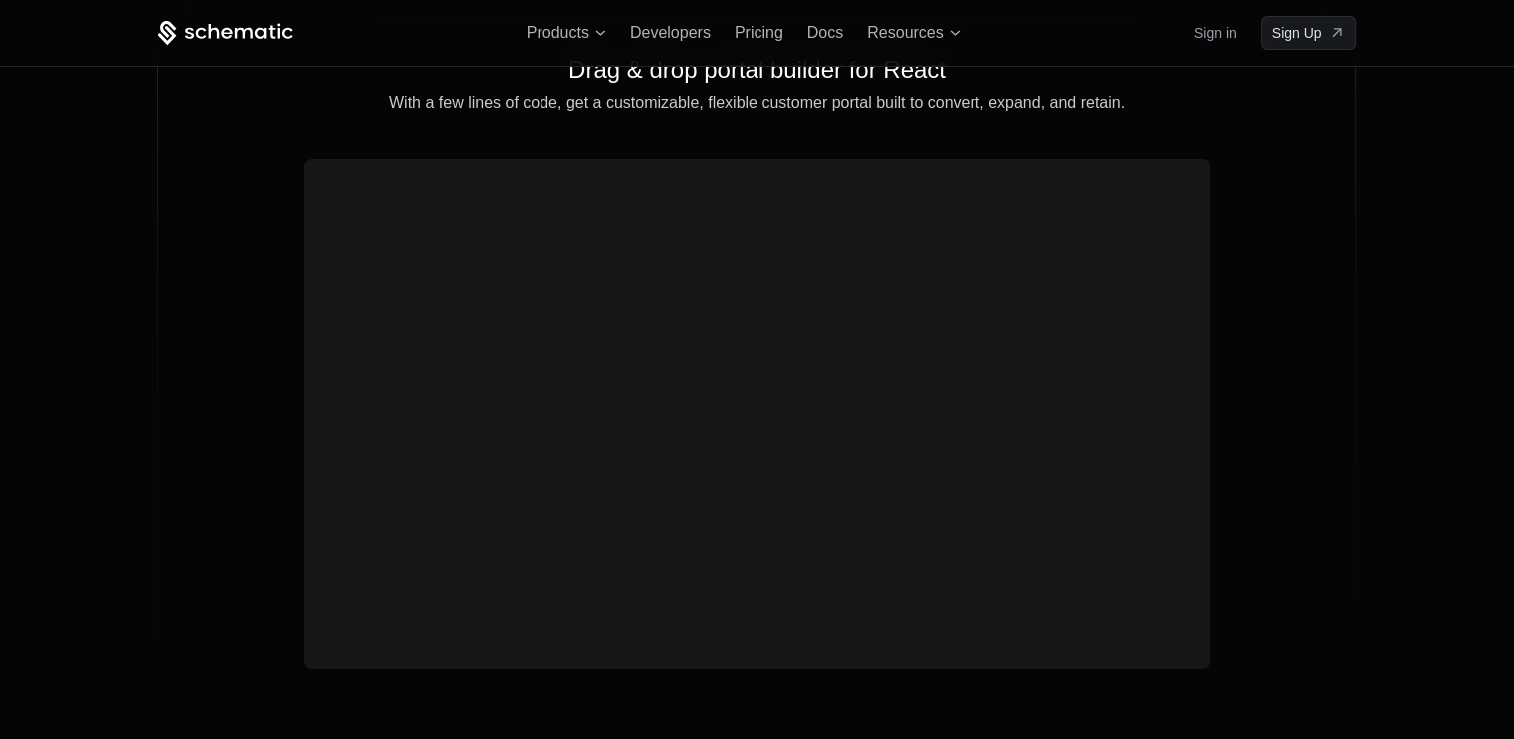
scroll to position [7310, 0]
